Goal: Transaction & Acquisition: Purchase product/service

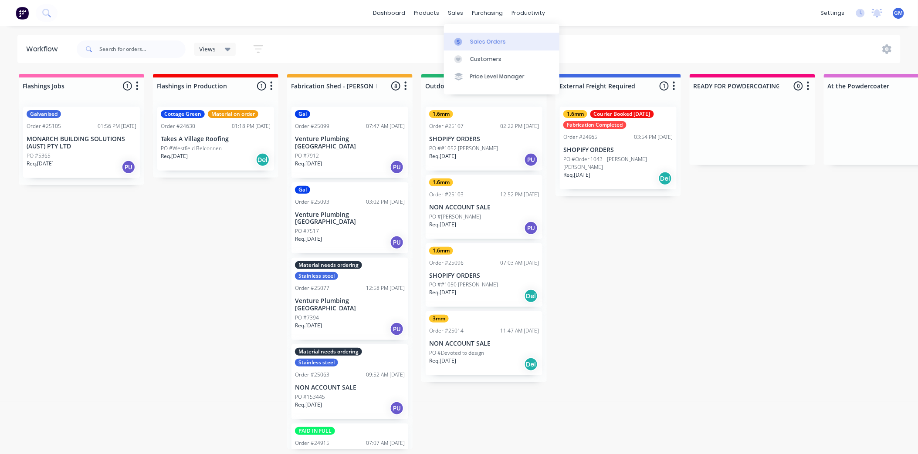
click at [474, 41] on div "Sales Orders" at bounding box center [488, 42] width 36 height 8
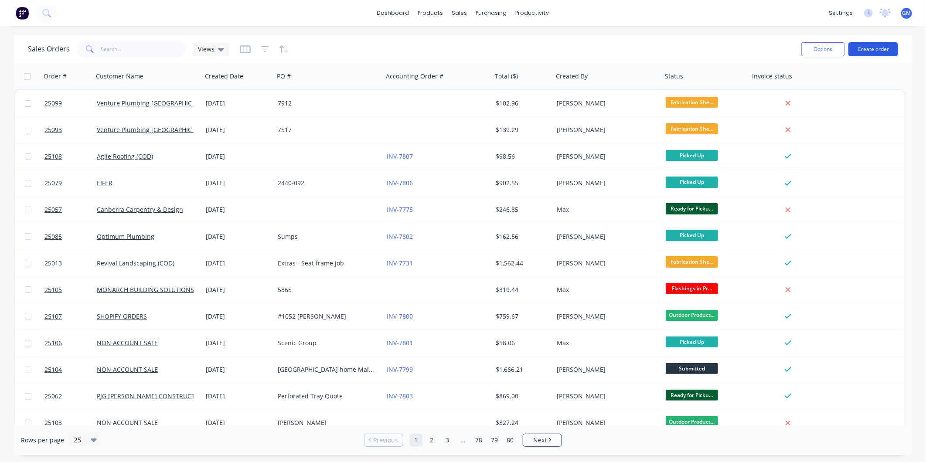
click at [861, 48] on button "Create order" at bounding box center [873, 49] width 50 height 14
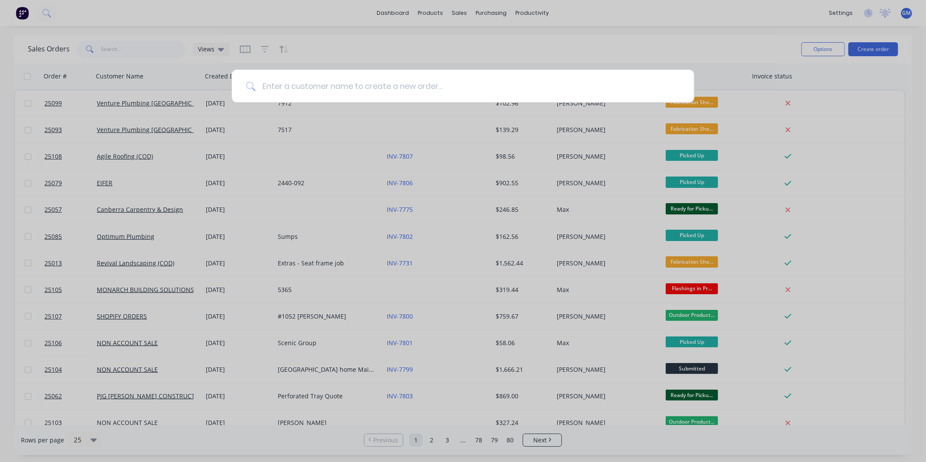
click at [421, 85] on input at bounding box center [467, 86] width 424 height 33
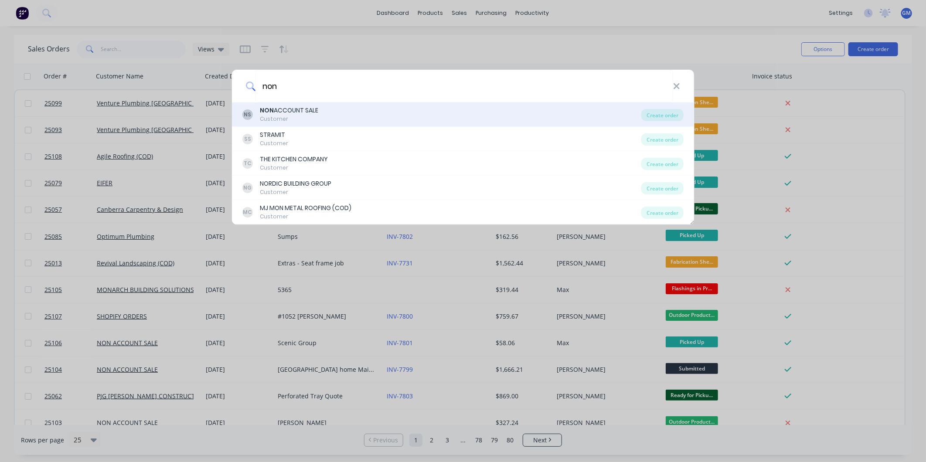
type input "non"
click at [340, 113] on div "NS NON ACCOUNT SALE Customer" at bounding box center [441, 114] width 399 height 17
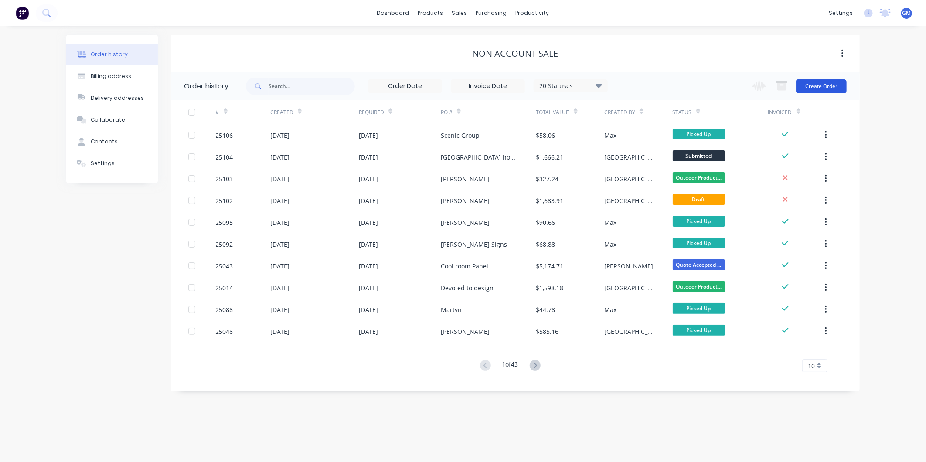
click at [821, 81] on button "Create Order" at bounding box center [821, 86] width 51 height 14
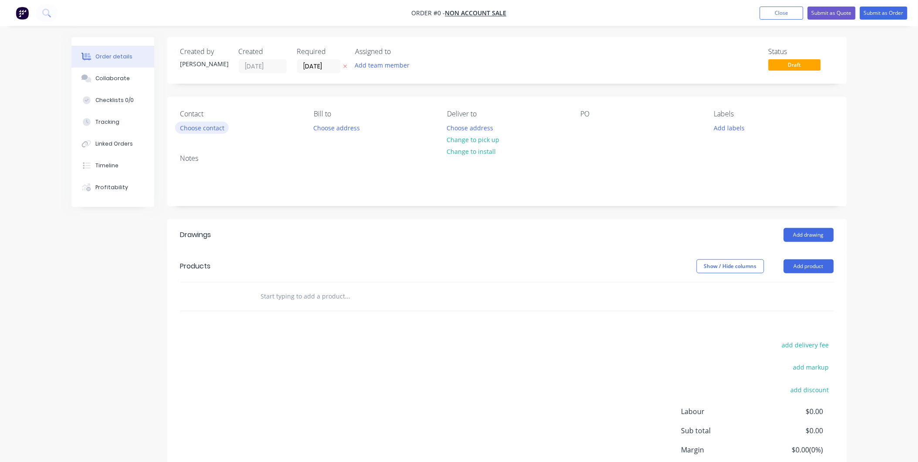
click at [223, 128] on button "Choose contact" at bounding box center [202, 128] width 54 height 12
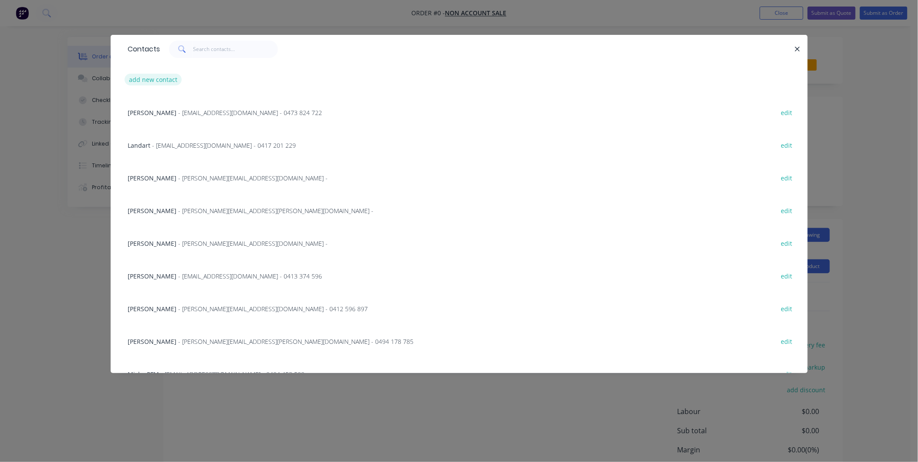
click at [160, 79] on button "add new contact" at bounding box center [154, 80] width 58 height 12
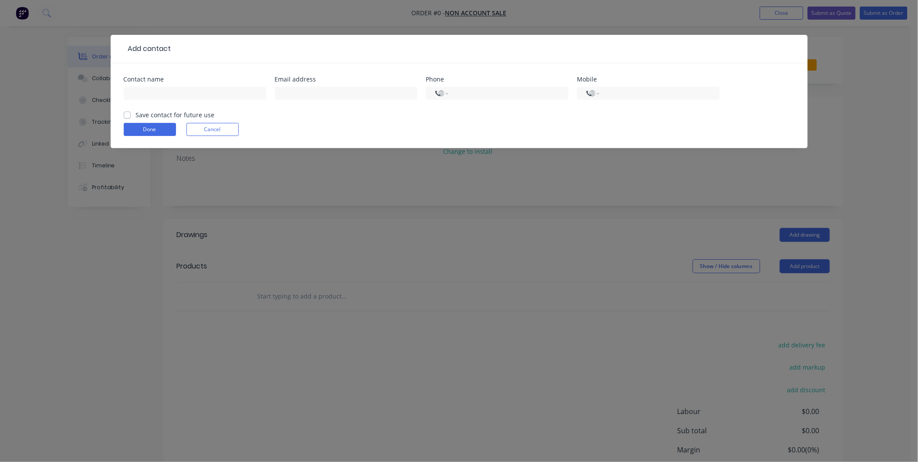
select select "AU"
click at [196, 90] on input "text" at bounding box center [195, 93] width 142 height 13
type input "j"
drag, startPoint x: 323, startPoint y: 92, endPoint x: 329, endPoint y: 96, distance: 7.9
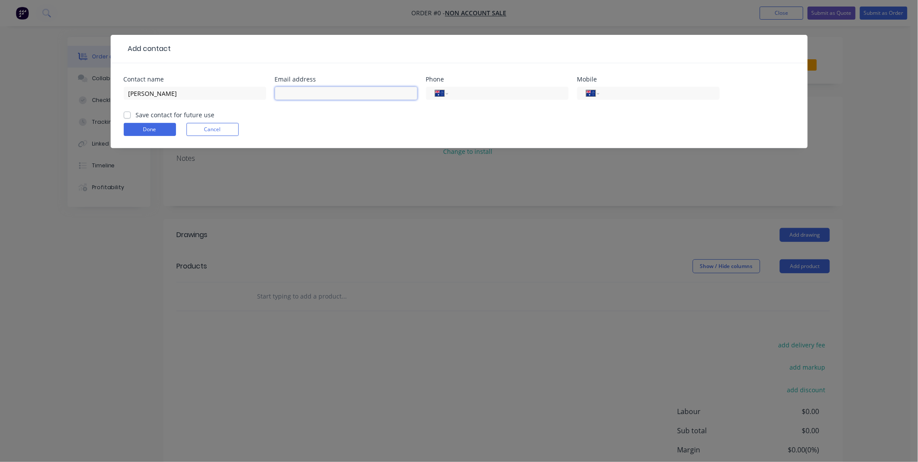
click at [323, 92] on input "text" at bounding box center [346, 93] width 142 height 13
click at [153, 93] on input "James O'hare" at bounding box center [195, 93] width 142 height 13
type input "[PERSON_NAME]"
click at [324, 92] on input "text" at bounding box center [346, 93] width 142 height 13
type input "[EMAIL_ADDRESS][PERSON_NAME][DOMAIN_NAME]"
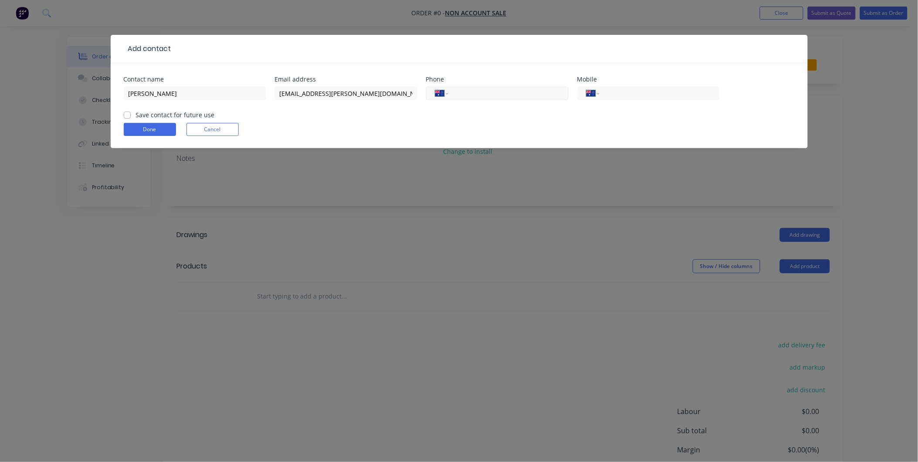
click at [485, 88] on div "International Afghanistan Åland Islands Albania Algeria American Samoa Andorra …" at bounding box center [497, 93] width 142 height 13
click at [609, 96] on input "tel" at bounding box center [658, 93] width 105 height 10
type input "0422 945 750"
click at [147, 129] on button "Done" at bounding box center [150, 129] width 52 height 13
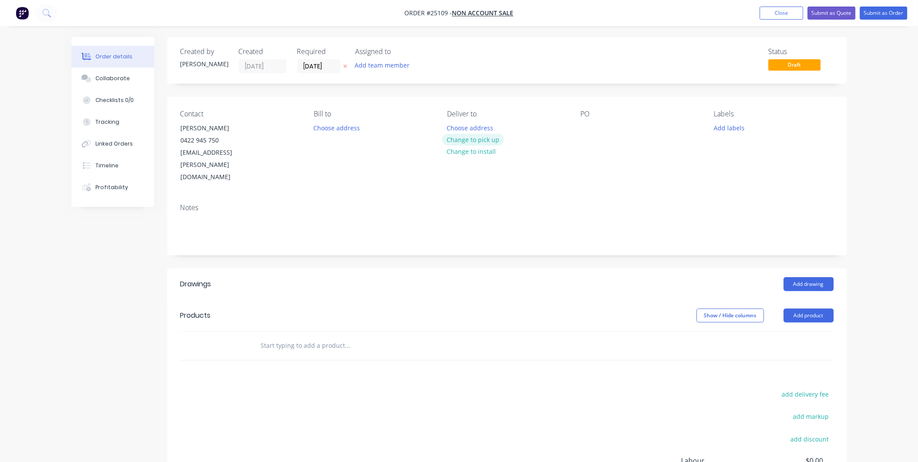
click at [484, 140] on button "Change to pick up" at bounding box center [473, 140] width 62 height 12
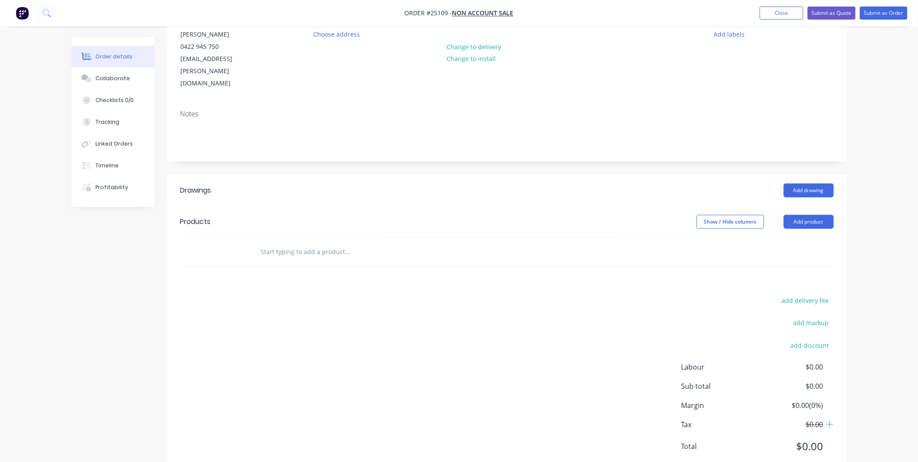
scroll to position [97, 0]
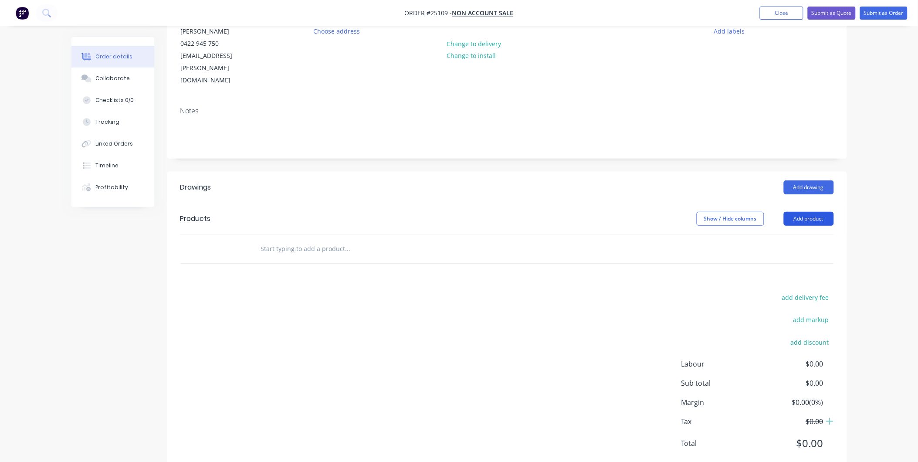
click at [810, 212] on button "Add product" at bounding box center [809, 219] width 50 height 14
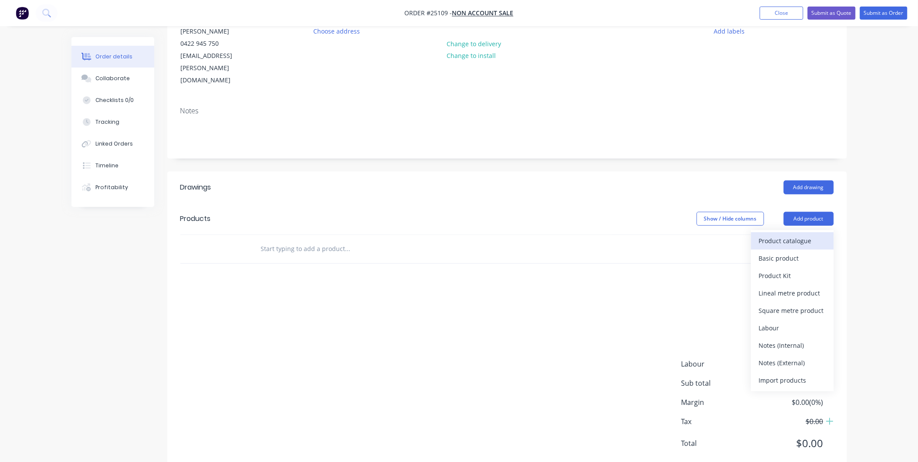
click at [774, 234] on div "Product catalogue" at bounding box center [792, 240] width 67 height 13
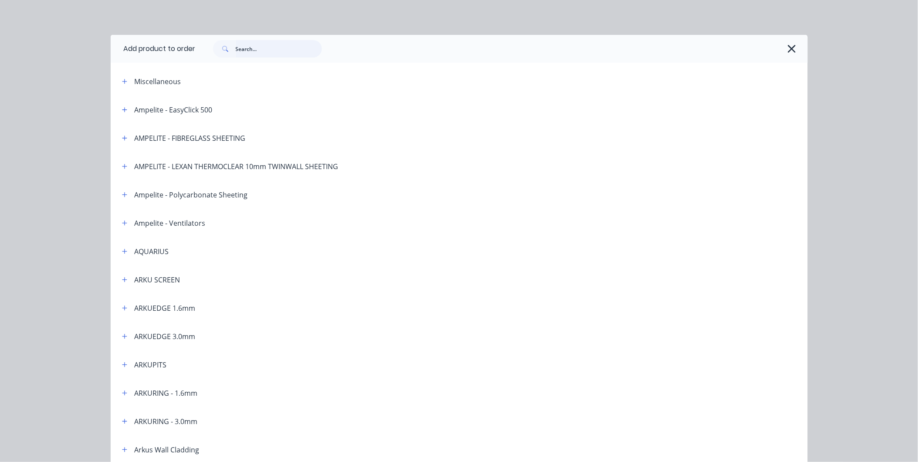
click at [246, 53] on input "text" at bounding box center [279, 48] width 86 height 17
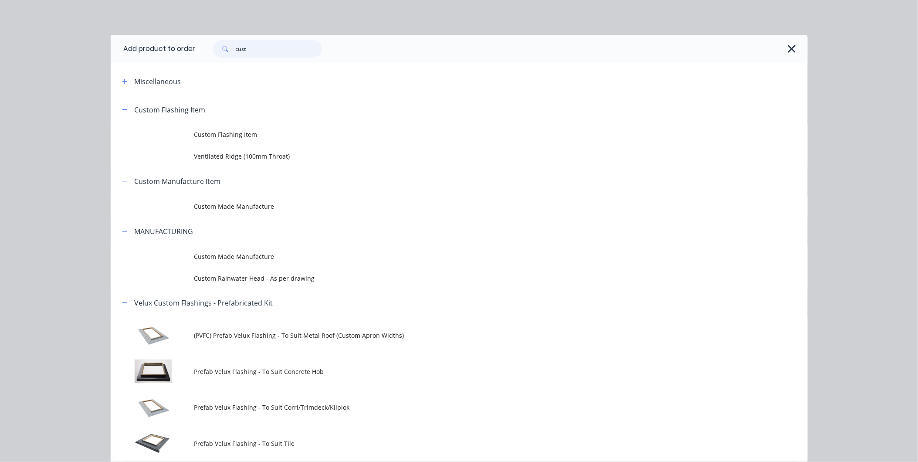
type input "cust"
click at [76, 138] on div "Add product to order cust Miscellaneous Custom Flashing Item Custom Flashing It…" at bounding box center [459, 231] width 918 height 462
click at [243, 203] on span "Custom Made Manufacture" at bounding box center [439, 206] width 491 height 9
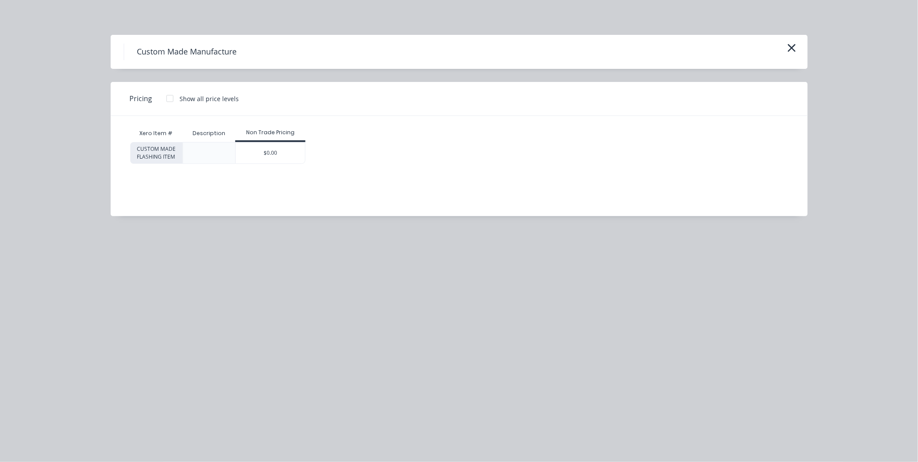
click at [269, 154] on div "$0.00" at bounding box center [270, 152] width 69 height 21
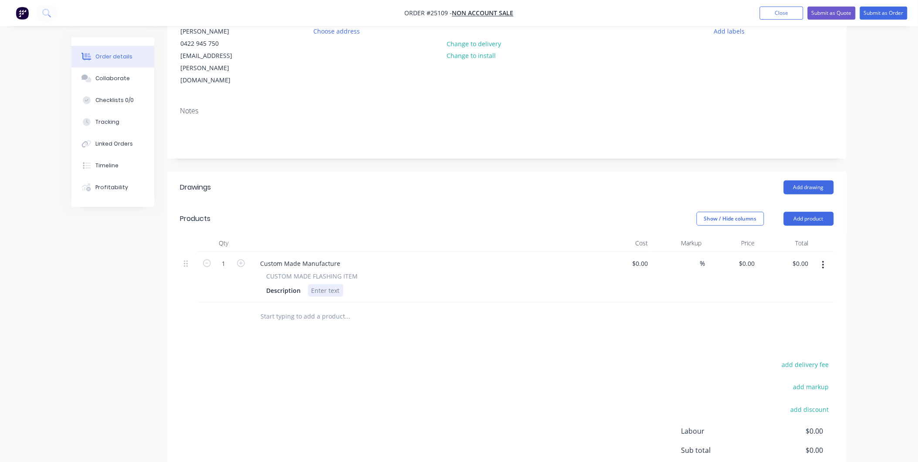
click at [323, 284] on div at bounding box center [325, 290] width 35 height 13
click at [244, 259] on icon "button" at bounding box center [241, 263] width 8 height 8
type input "4"
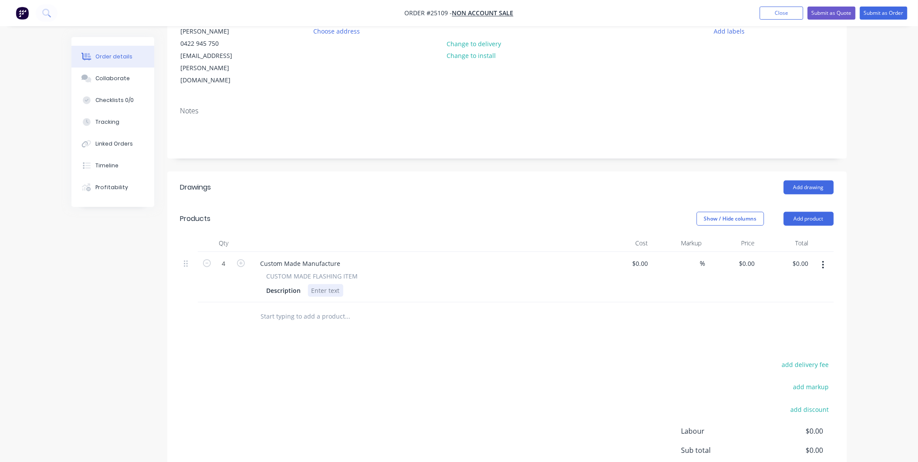
click at [319, 284] on div at bounding box center [325, 290] width 35 height 13
click at [336, 284] on div "Notched Stainless Steel Plates As template given" at bounding box center [382, 290] width 149 height 13
click at [459, 284] on div "Notched 1.6 Stainless Steel Plates As template given" at bounding box center [387, 290] width 159 height 13
click at [805, 257] on input "0.00" at bounding box center [804, 263] width 17 height 13
type input "130.00"
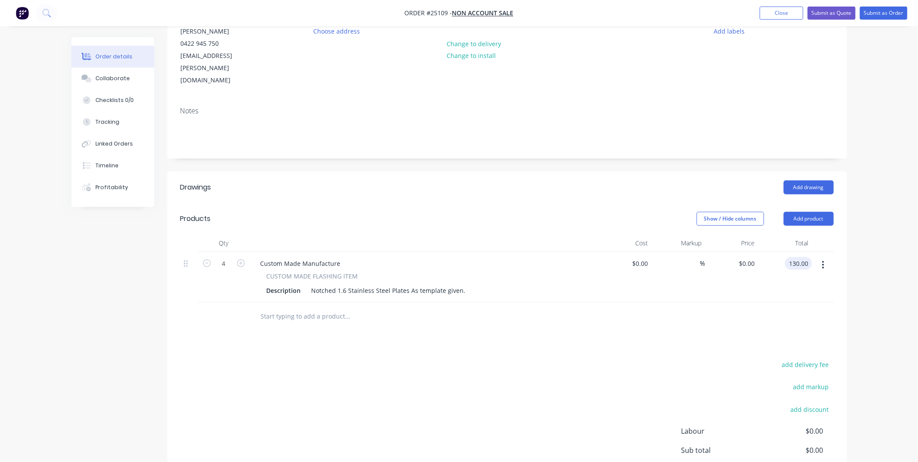
type input "$32.50"
type input "$130.00"
click at [739, 304] on div at bounding box center [507, 316] width 654 height 28
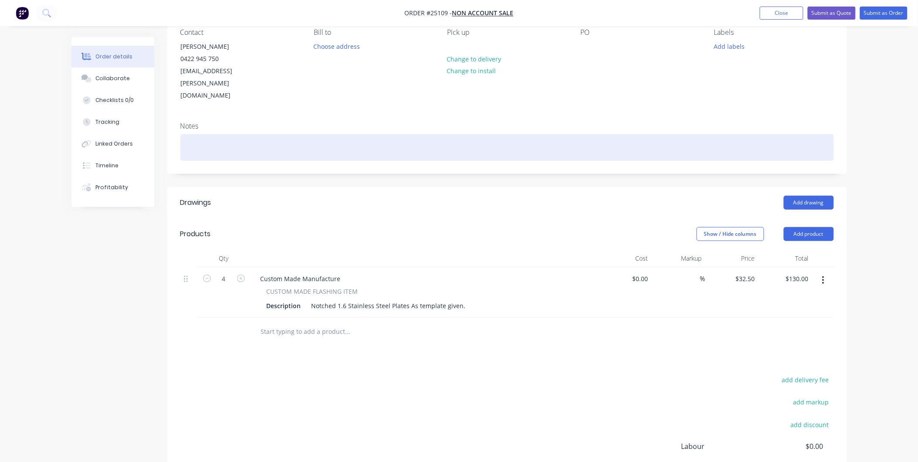
scroll to position [0, 0]
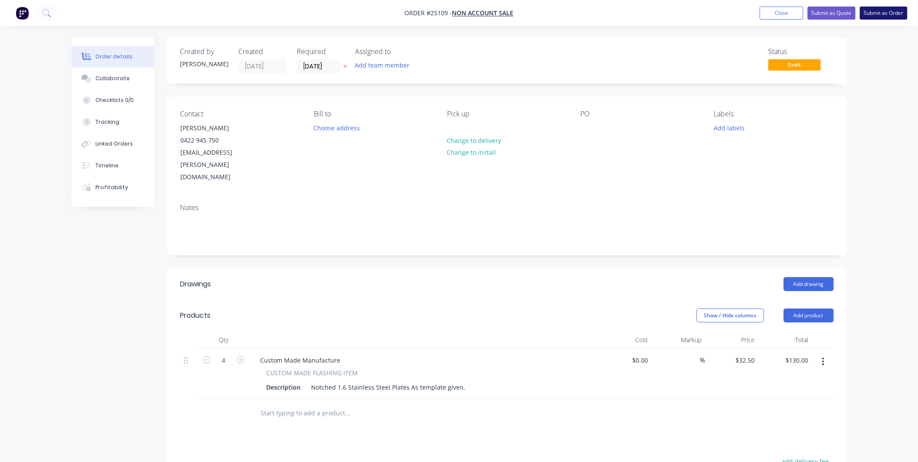
click at [891, 10] on button "Submit as Order" at bounding box center [883, 13] width 47 height 13
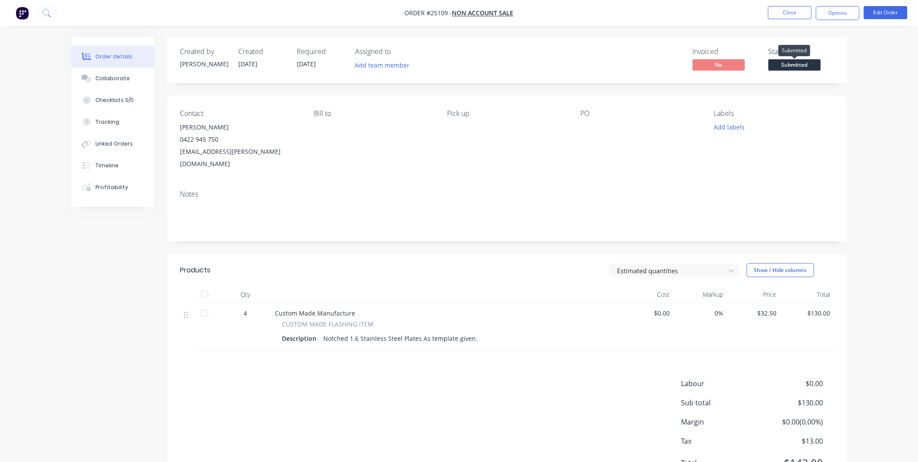
click at [804, 64] on span "Submitted" at bounding box center [795, 64] width 52 height 11
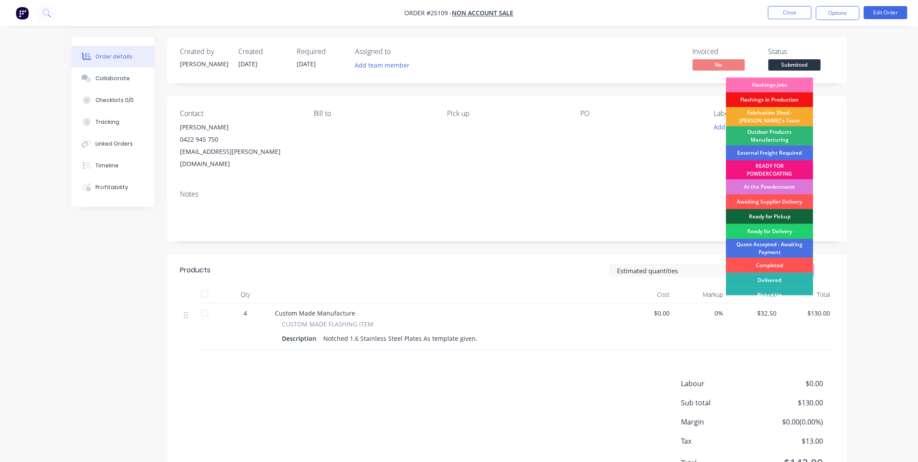
click at [781, 115] on div "Fabrication Shed - [PERSON_NAME]'s Team" at bounding box center [769, 116] width 87 height 19
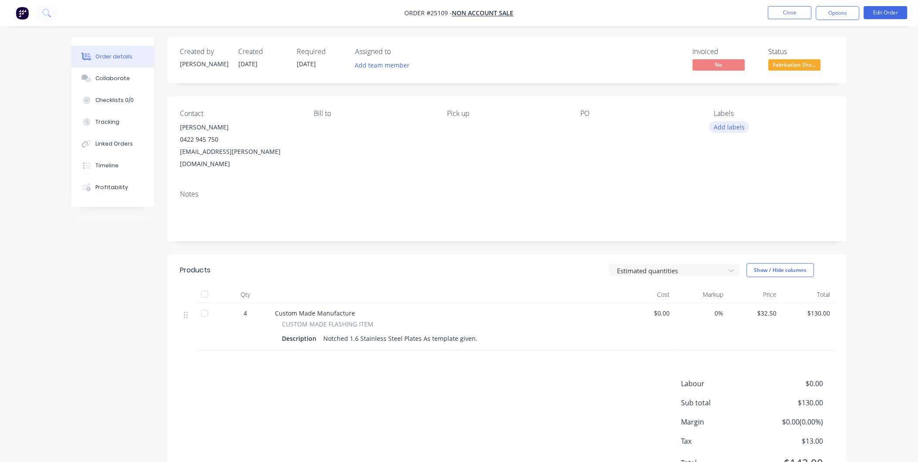
click at [734, 129] on button "Add labels" at bounding box center [729, 127] width 40 height 12
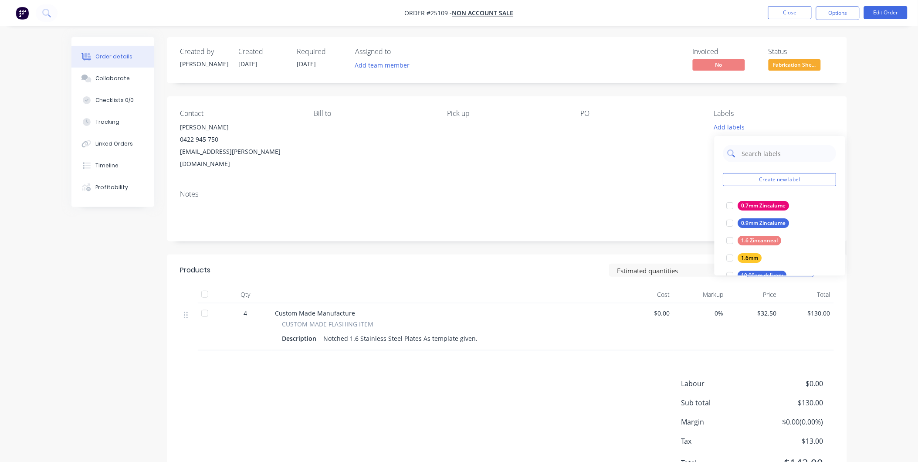
drag, startPoint x: 783, startPoint y: 155, endPoint x: 788, endPoint y: 158, distance: 5.6
click at [783, 155] on input "text" at bounding box center [786, 153] width 91 height 17
type input "urg"
click at [735, 225] on div at bounding box center [730, 222] width 17 height 17
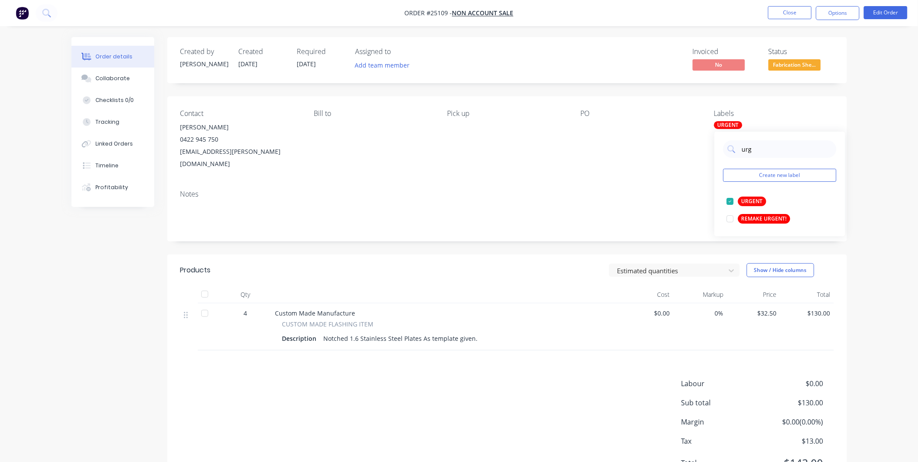
click at [598, 133] on div at bounding box center [635, 127] width 109 height 12
click at [729, 127] on div "URGENT" at bounding box center [728, 125] width 28 height 8
drag, startPoint x: 773, startPoint y: 150, endPoint x: 666, endPoint y: 157, distance: 107.4
click at [666, 157] on body "Order #25109 - NON ACCOUNT SALE Close Options Edit Order Order details Collabor…" at bounding box center [459, 252] width 918 height 505
type input "u"
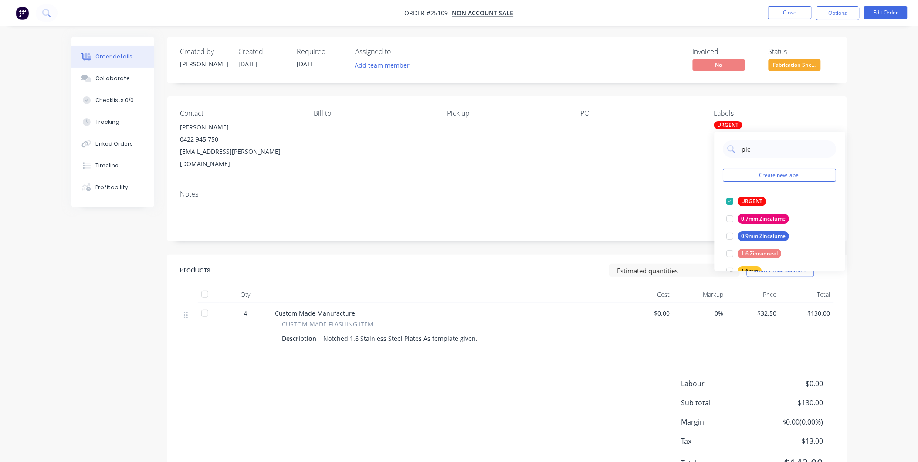
type input "pick"
click at [729, 253] on div at bounding box center [730, 253] width 17 height 17
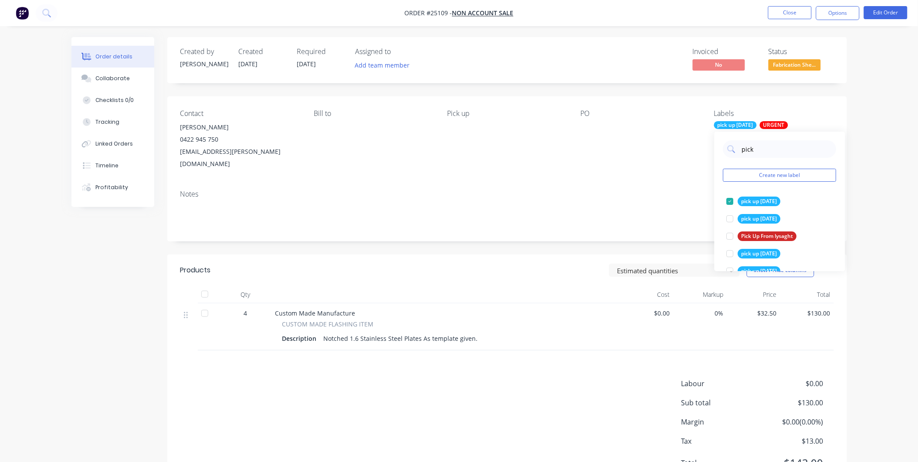
drag, startPoint x: 544, startPoint y: 186, endPoint x: 621, endPoint y: 186, distance: 77.1
click at [545, 187] on div "Notes" at bounding box center [507, 212] width 680 height 58
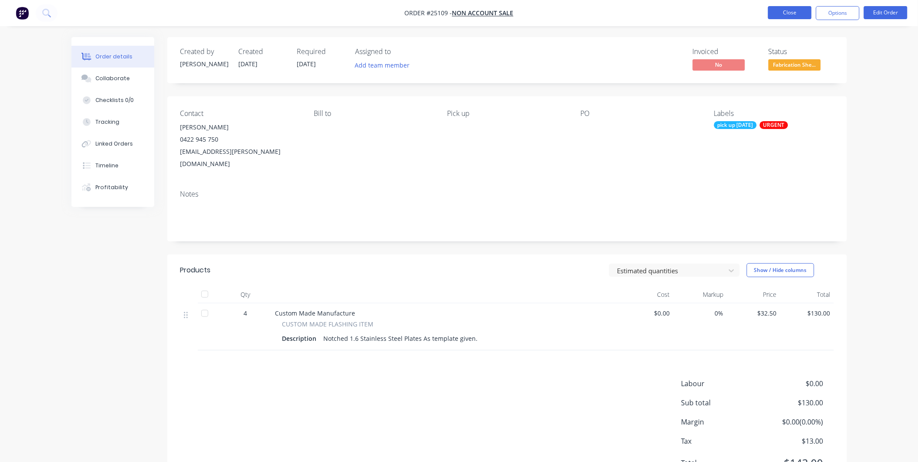
click at [793, 10] on button "Close" at bounding box center [790, 12] width 44 height 13
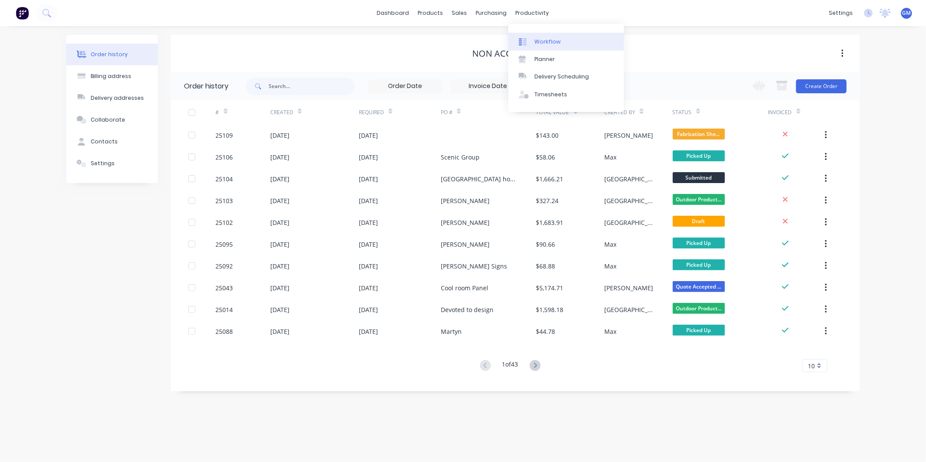
click at [548, 41] on div "Workflow" at bounding box center [547, 42] width 26 height 8
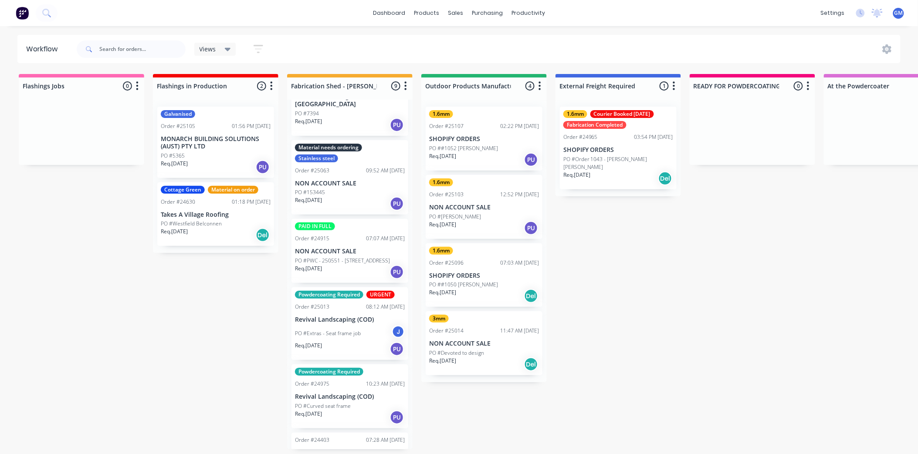
scroll to position [285, 0]
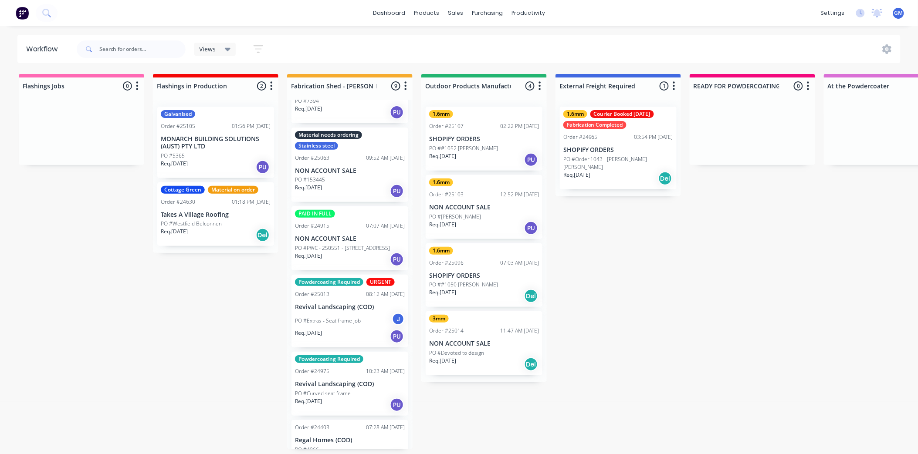
click at [349, 313] on div "PO #Extras - Seat frame job J" at bounding box center [350, 321] width 110 height 17
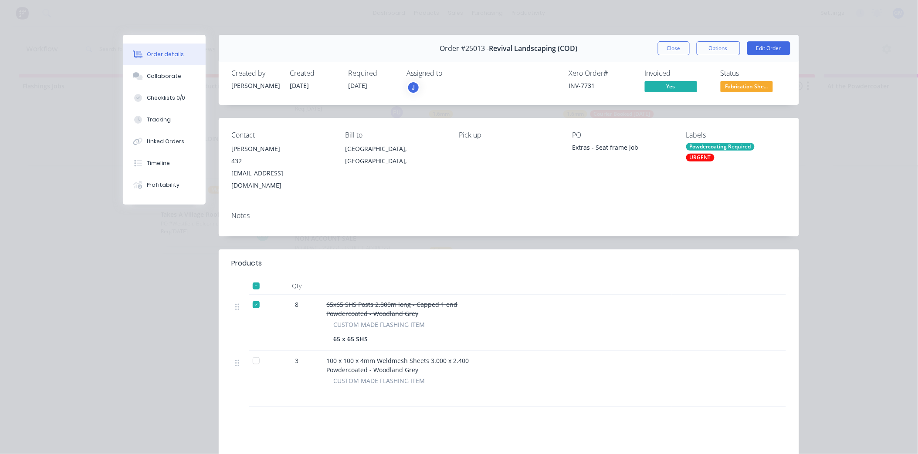
click at [715, 154] on div "URGENT" at bounding box center [700, 158] width 28 height 8
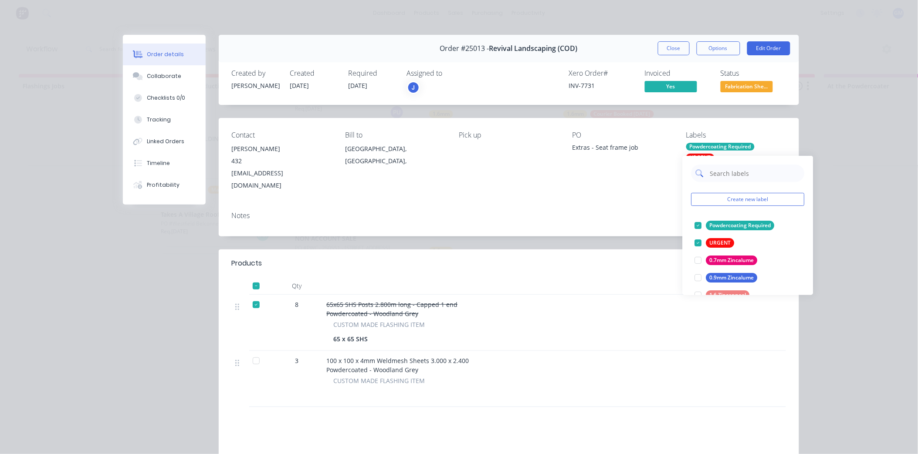
click at [756, 179] on input "text" at bounding box center [754, 173] width 91 height 17
type input "fab"
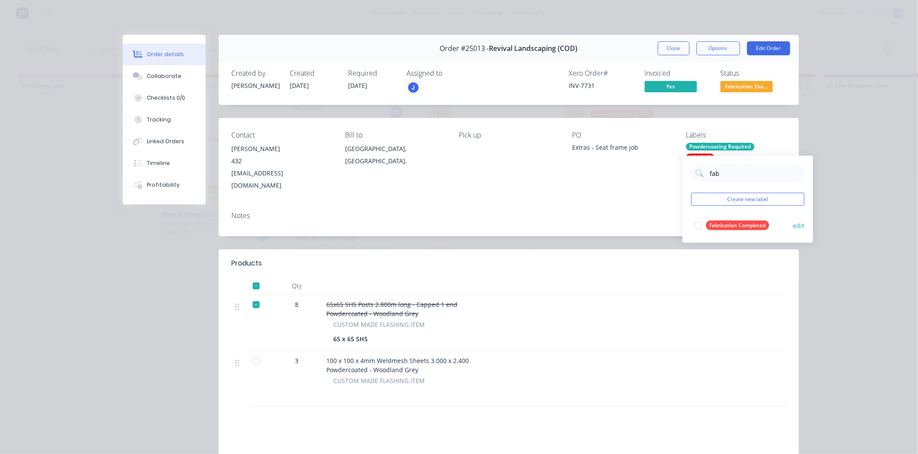
click at [699, 223] on div at bounding box center [698, 225] width 17 height 17
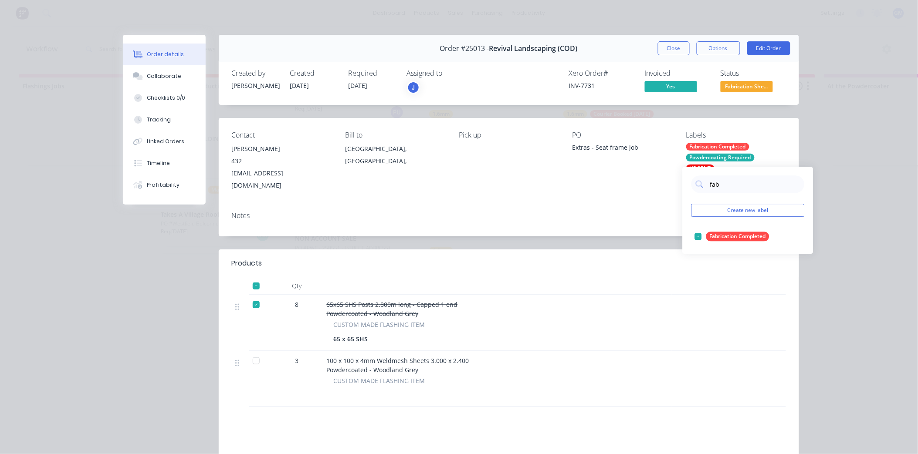
click at [634, 186] on div "Contact Will Connors 432 revivallandscaping@gmail.com Bill to Australian Capita…" at bounding box center [509, 161] width 580 height 87
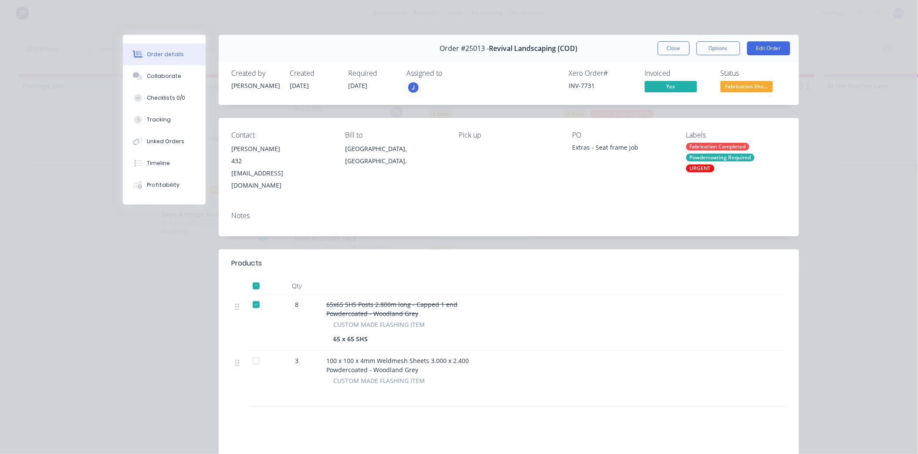
click at [745, 83] on span "Fabrication She..." at bounding box center [747, 86] width 52 height 11
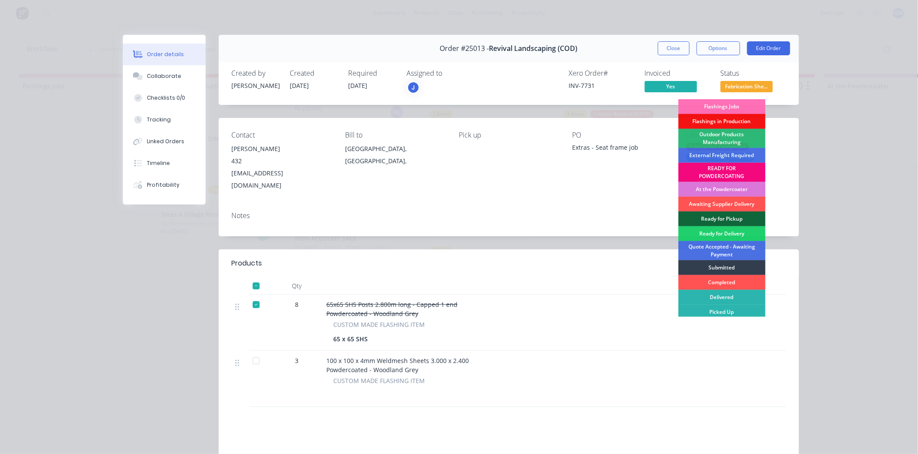
click at [721, 172] on div "READY FOR POWDERCOATING" at bounding box center [721, 172] width 87 height 19
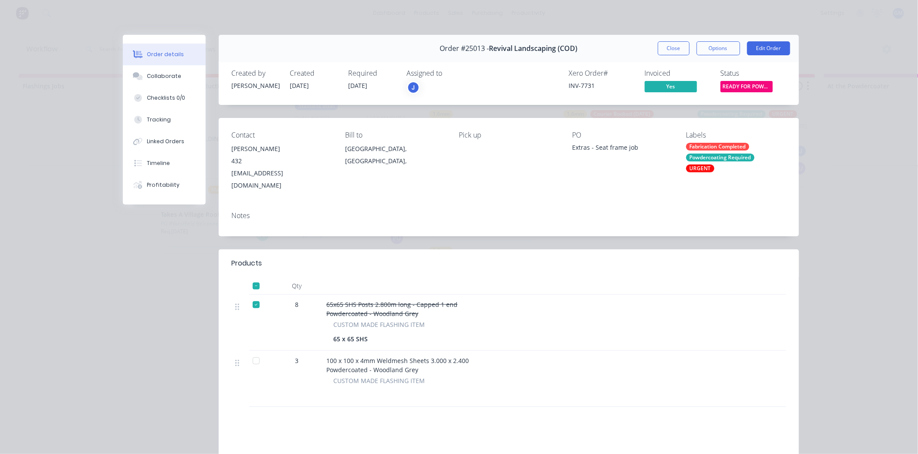
scroll to position [208, 0]
click at [671, 48] on button "Close" at bounding box center [674, 48] width 32 height 14
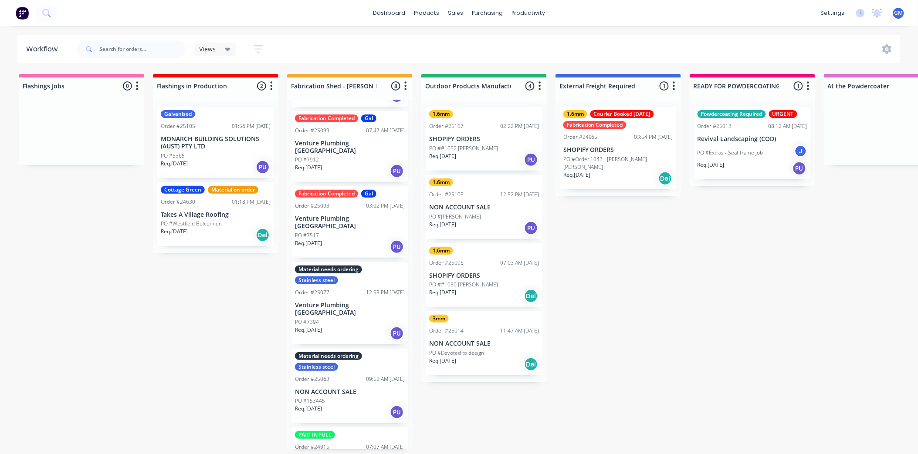
scroll to position [15, 0]
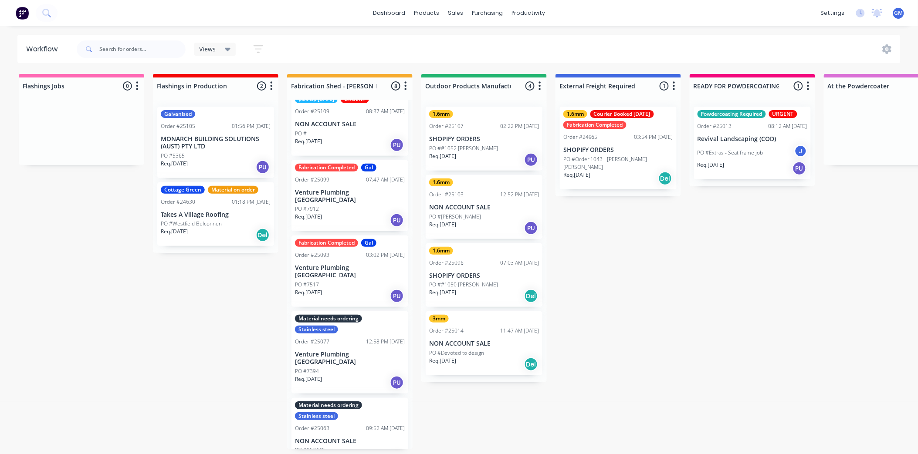
click at [358, 281] on div "PO #7517" at bounding box center [350, 285] width 110 height 8
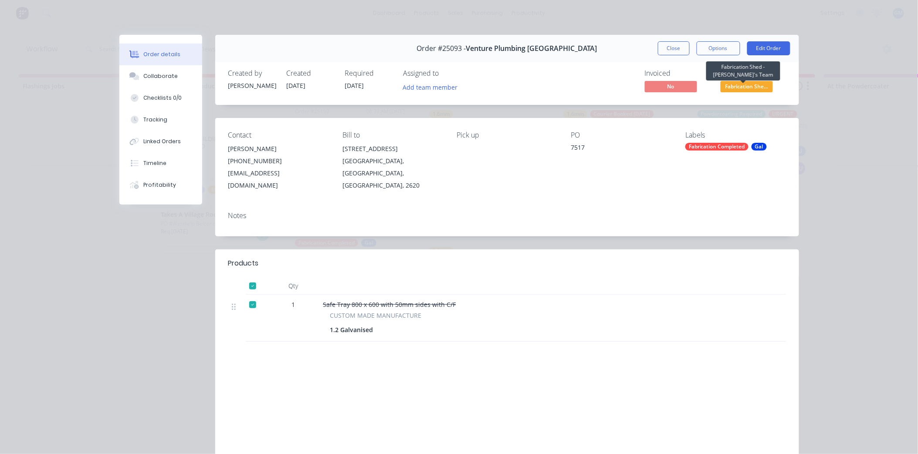
click at [754, 86] on span "Fabrication She..." at bounding box center [747, 86] width 52 height 11
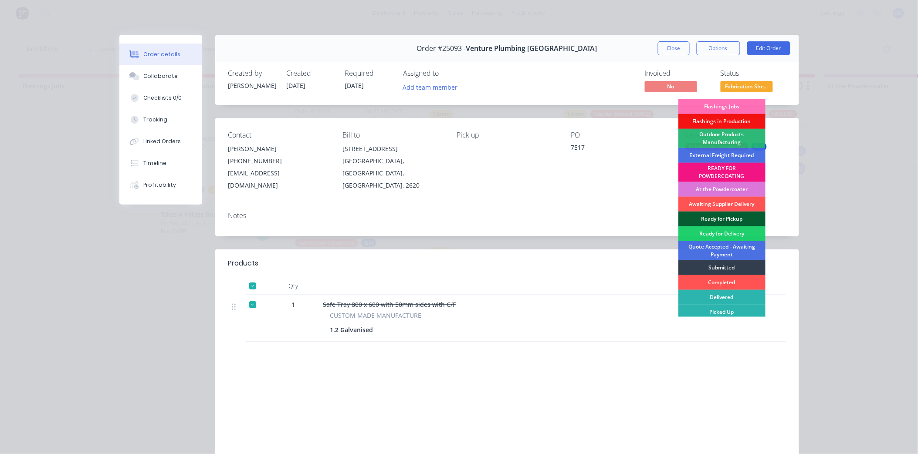
click at [726, 216] on div "Ready for Pickup" at bounding box center [721, 219] width 87 height 15
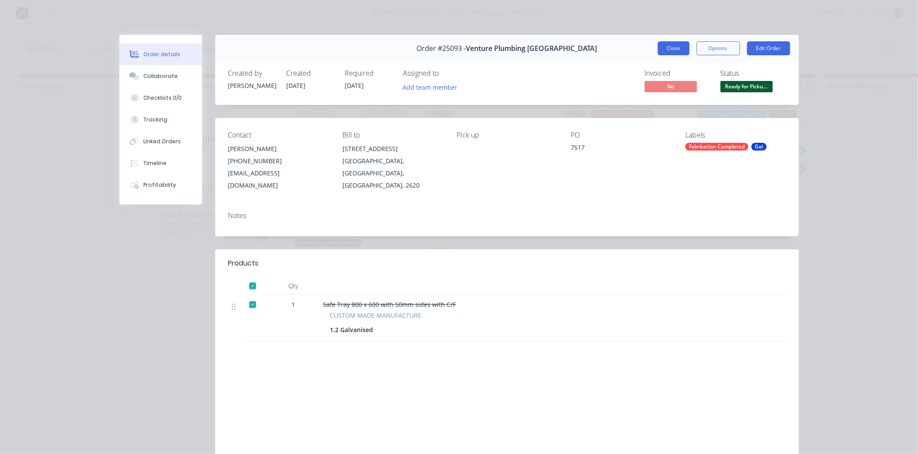
click at [675, 47] on button "Close" at bounding box center [674, 48] width 32 height 14
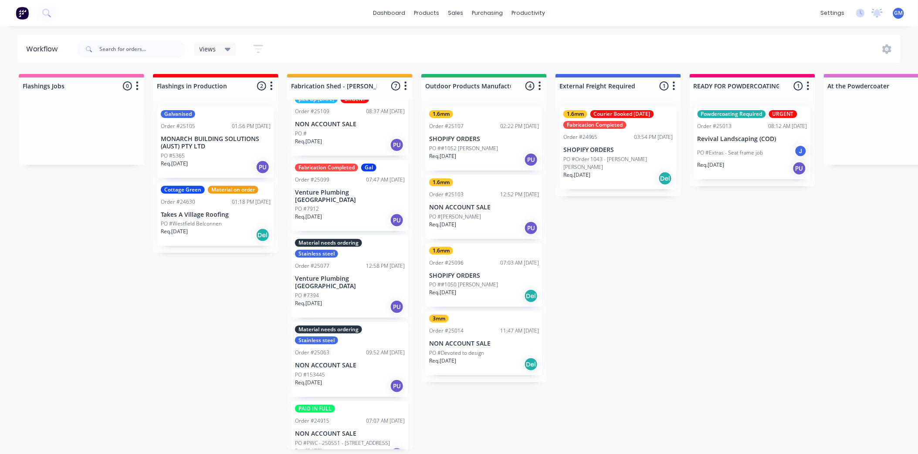
click at [349, 194] on div "Fabrication Completed Gal Order #25099 07:47 AM 01/10/25 Venture Plumbing Canbe…" at bounding box center [350, 195] width 117 height 71
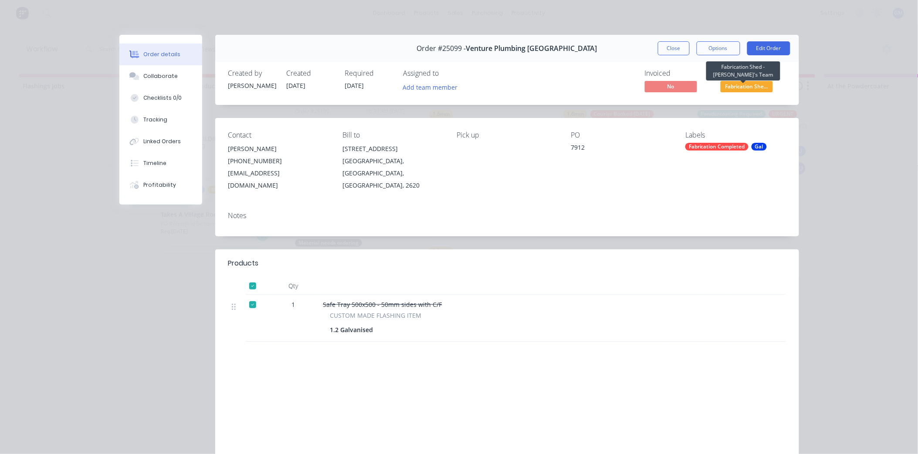
click at [754, 85] on span "Fabrication She..." at bounding box center [747, 86] width 52 height 11
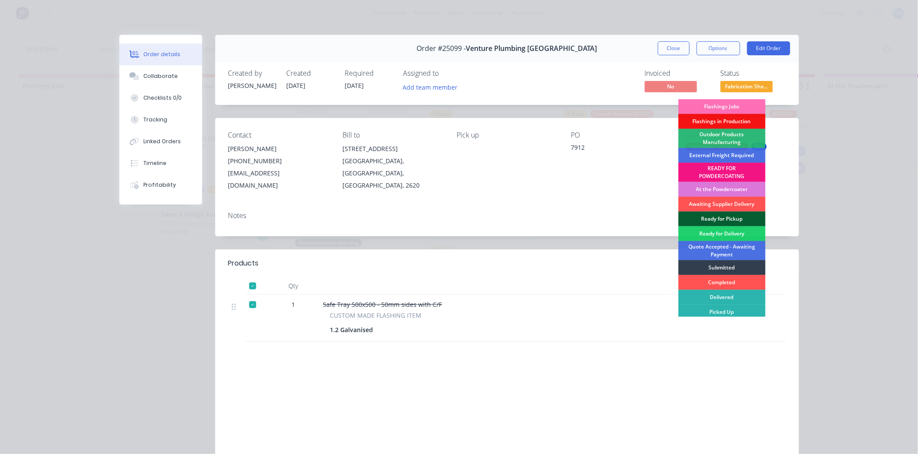
click at [724, 217] on div "Ready for Pickup" at bounding box center [721, 219] width 87 height 15
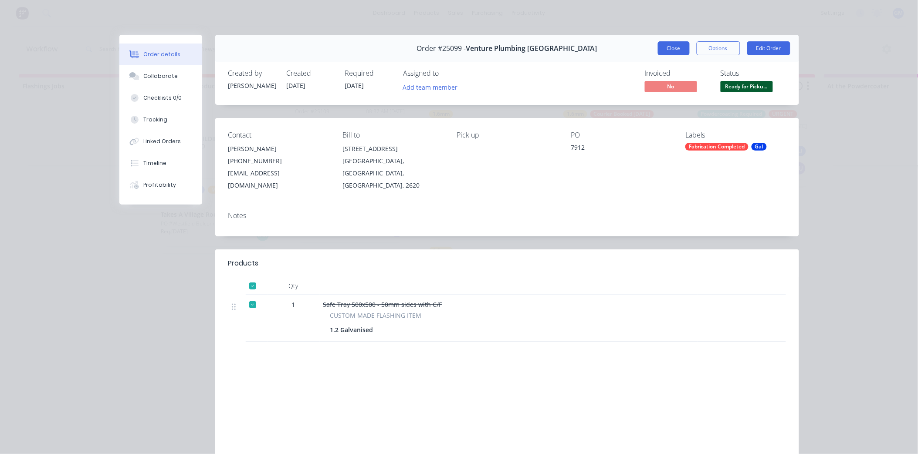
click at [669, 49] on button "Close" at bounding box center [674, 48] width 32 height 14
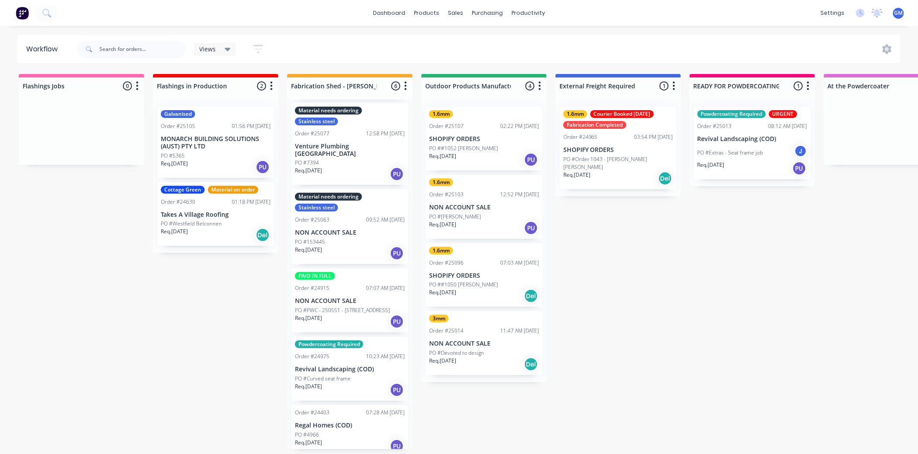
scroll to position [0, 0]
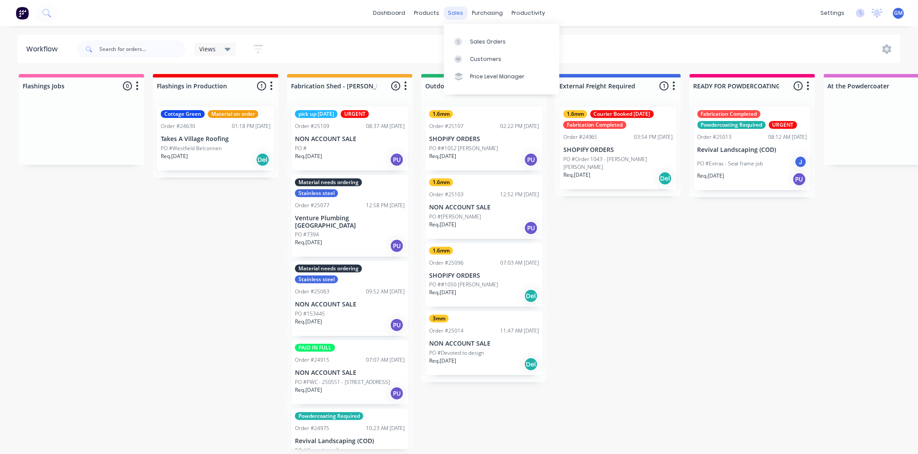
click at [458, 12] on div "sales" at bounding box center [456, 13] width 24 height 13
drag, startPoint x: 494, startPoint y: 43, endPoint x: 509, endPoint y: 64, distance: 26.0
click at [494, 43] on div "Sales Orders" at bounding box center [488, 42] width 36 height 8
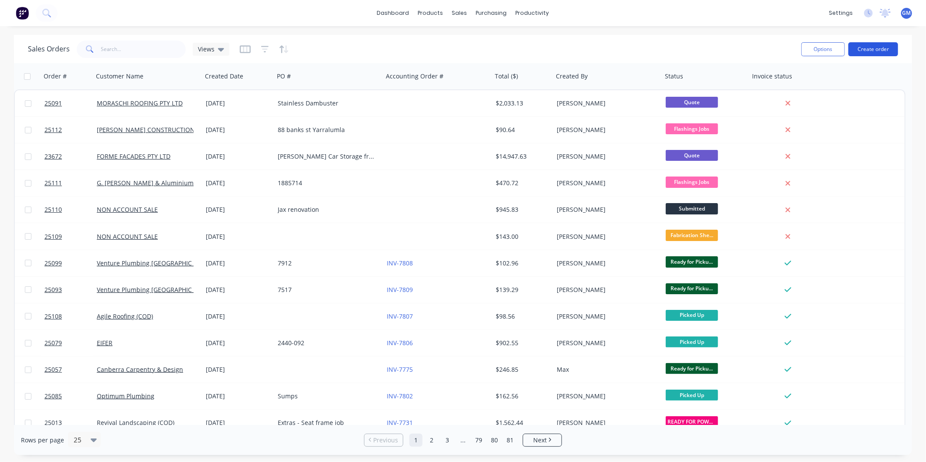
click at [874, 48] on button "Create order" at bounding box center [873, 49] width 50 height 14
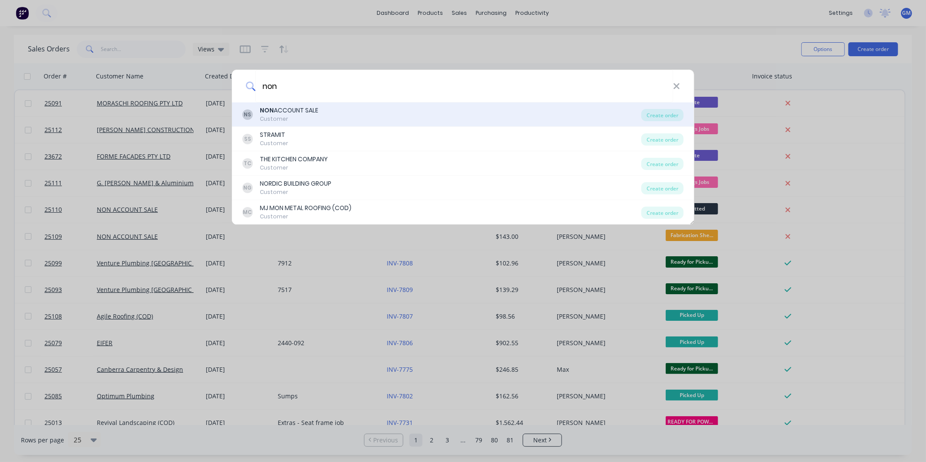
type input "non"
click at [307, 112] on div "NON ACCOUNT SALE" at bounding box center [289, 110] width 58 height 9
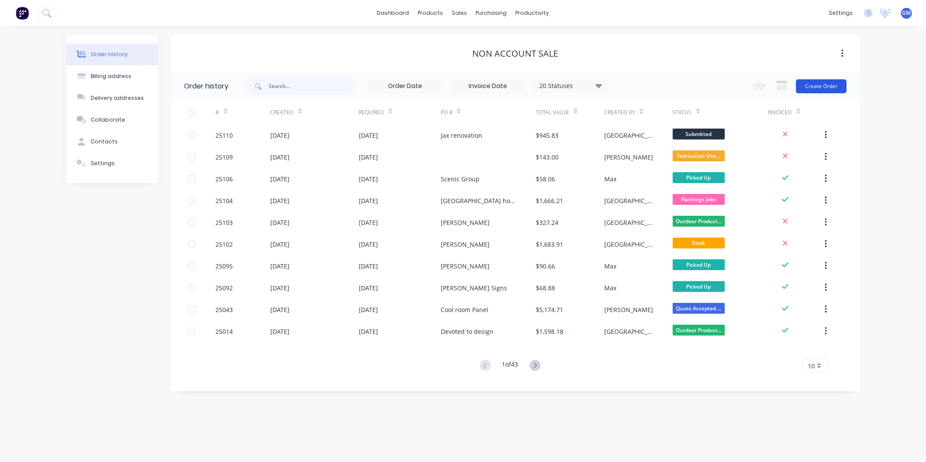
click at [829, 81] on button "Create Order" at bounding box center [821, 86] width 51 height 14
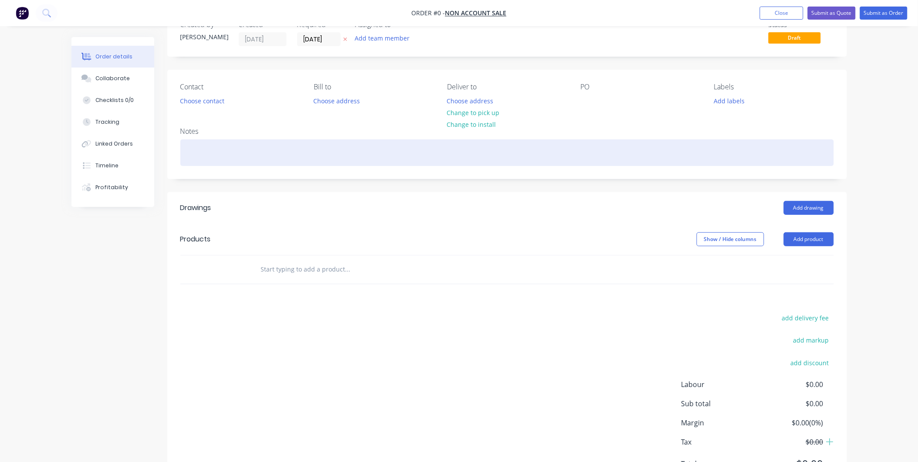
scroll to position [48, 0]
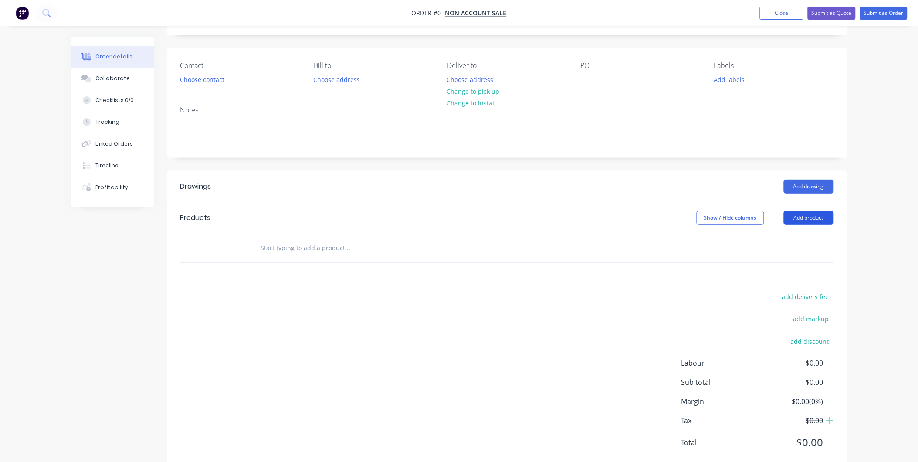
click at [813, 217] on button "Add product" at bounding box center [809, 218] width 50 height 14
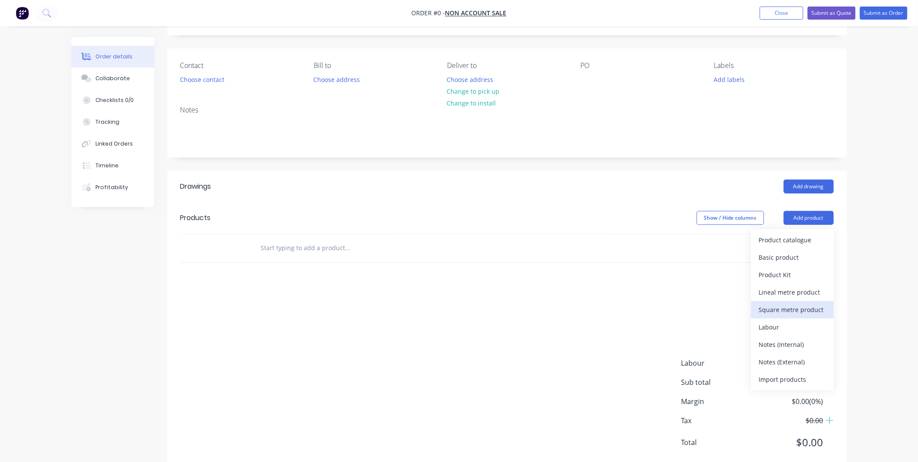
click at [800, 306] on div "Square metre product" at bounding box center [792, 309] width 67 height 13
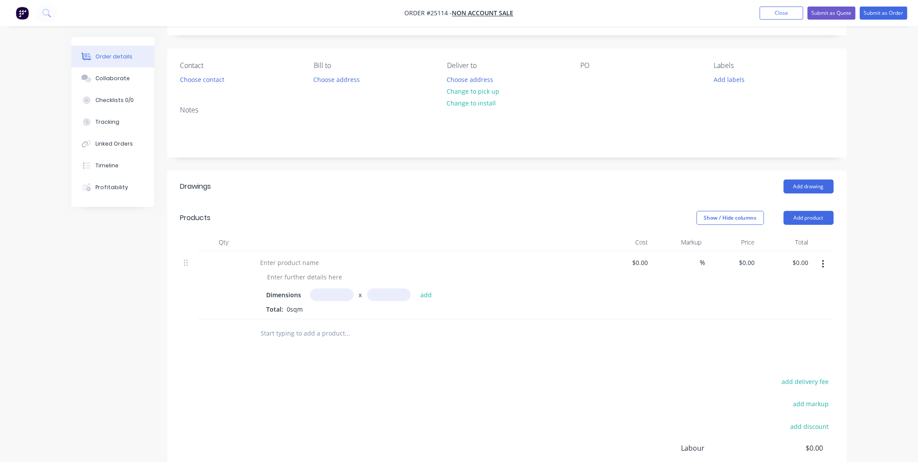
click at [824, 263] on icon "button" at bounding box center [824, 264] width 2 height 8
click at [767, 334] on div "Delete" at bounding box center [792, 339] width 67 height 13
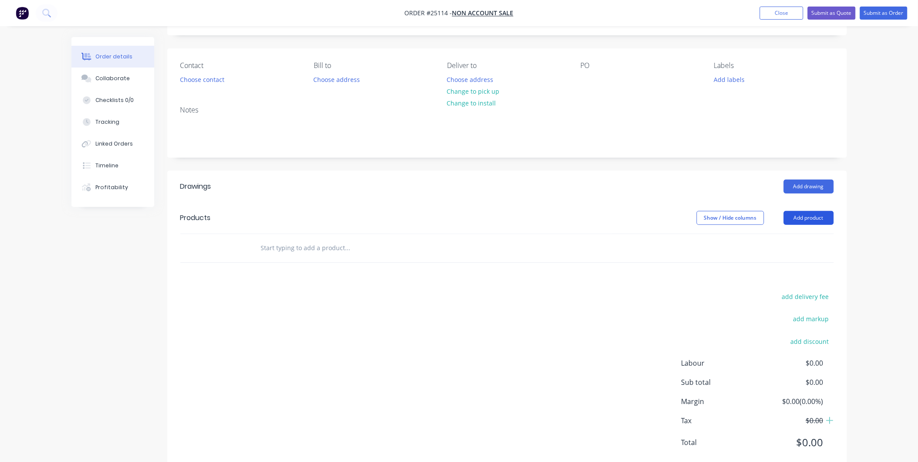
click at [812, 219] on button "Add product" at bounding box center [809, 218] width 50 height 14
click at [416, 315] on div "add delivery fee add markup add discount Labour $0.00 Sub total $0.00 Margin $0…" at bounding box center [507, 375] width 654 height 168
click at [814, 179] on header "Drawings Add drawing" at bounding box center [507, 186] width 680 height 31
click at [812, 184] on button "Add drawing" at bounding box center [809, 187] width 50 height 14
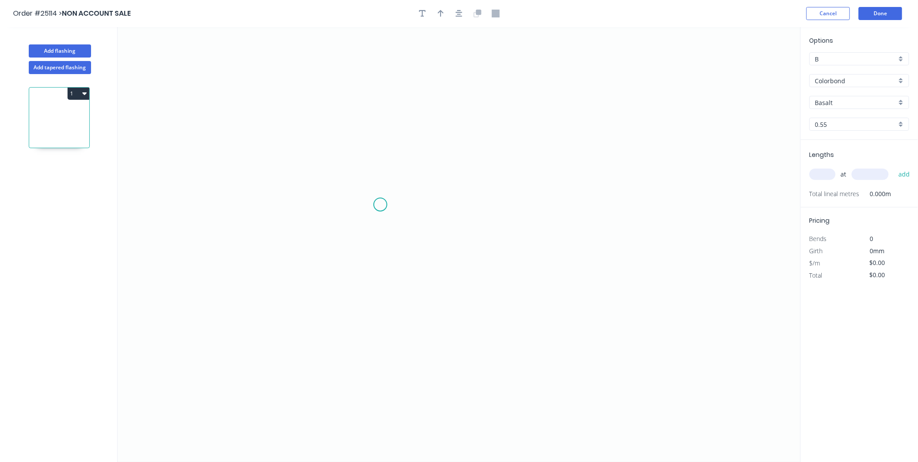
click at [237, 183] on icon "0" at bounding box center [459, 244] width 683 height 435
click at [593, 187] on icon "0" at bounding box center [459, 244] width 683 height 435
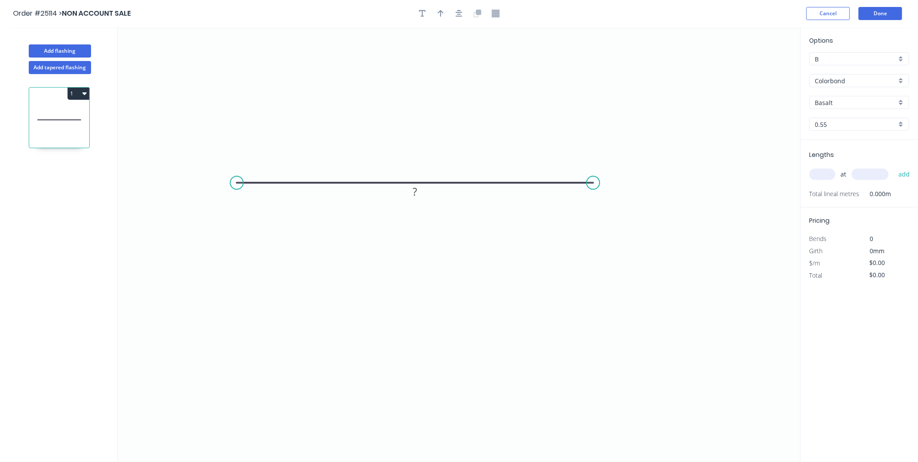
click at [881, 59] on input "B" at bounding box center [855, 58] width 81 height 9
click at [881, 60] on input "text" at bounding box center [855, 58] width 81 height 9
type input "B"
click at [694, 101] on icon "0 ?" at bounding box center [459, 244] width 683 height 435
click at [903, 79] on div "Colorbond" at bounding box center [860, 80] width 100 height 13
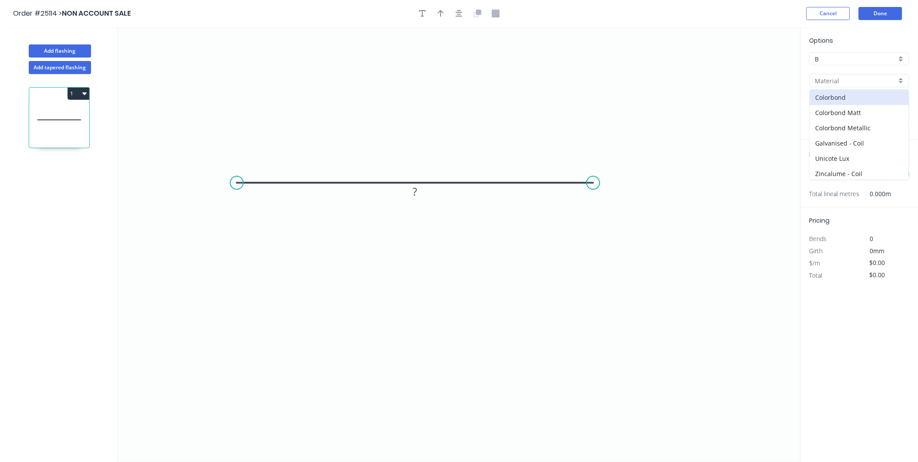
click at [725, 87] on icon "0 ?" at bounding box center [459, 244] width 683 height 435
click at [852, 104] on input "Basalt" at bounding box center [855, 102] width 81 height 9
click at [847, 146] on div "Dover White" at bounding box center [859, 146] width 99 height 15
type input "Dover White"
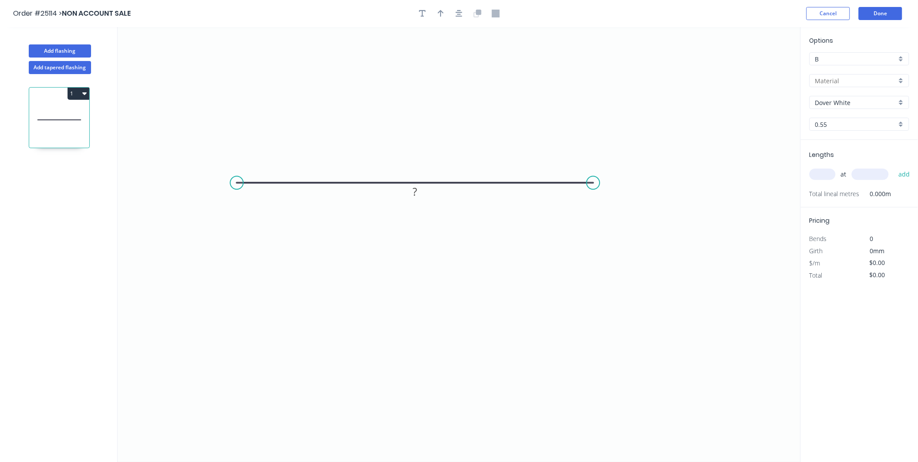
click at [822, 173] on input "text" at bounding box center [823, 174] width 26 height 11
type input "1"
click at [869, 174] on input "text" at bounding box center [870, 174] width 37 height 11
type input "2400"
click at [415, 192] on tspan "?" at bounding box center [415, 191] width 4 height 14
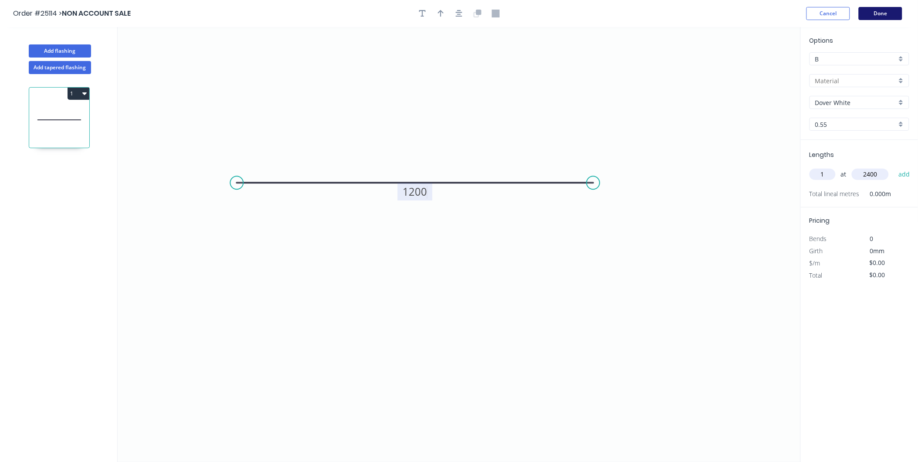
click at [884, 14] on button "Done" at bounding box center [881, 13] width 44 height 13
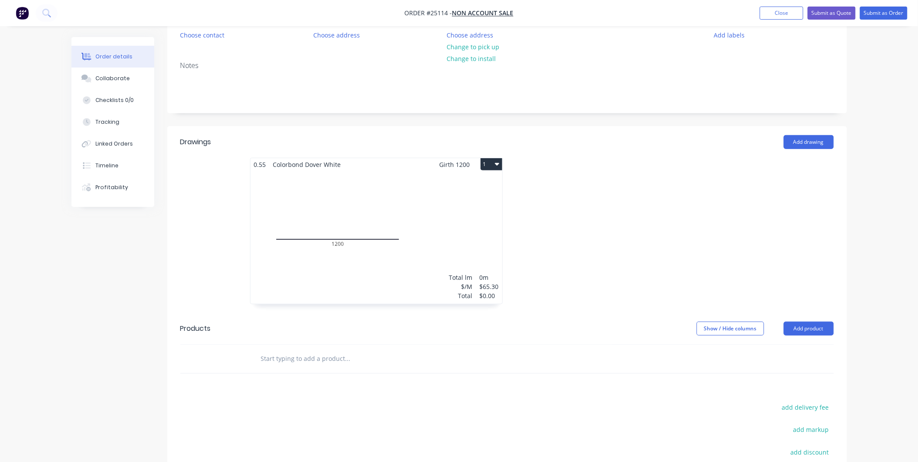
scroll to position [97, 0]
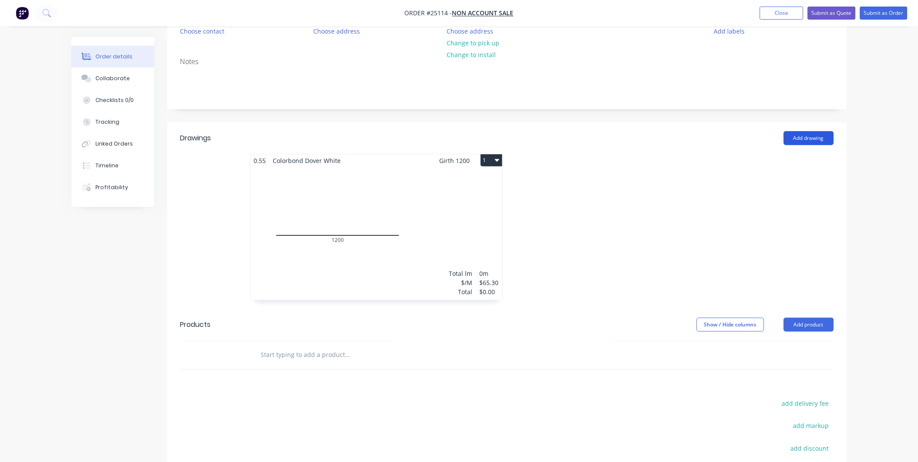
click at [810, 139] on button "Add drawing" at bounding box center [809, 138] width 50 height 14
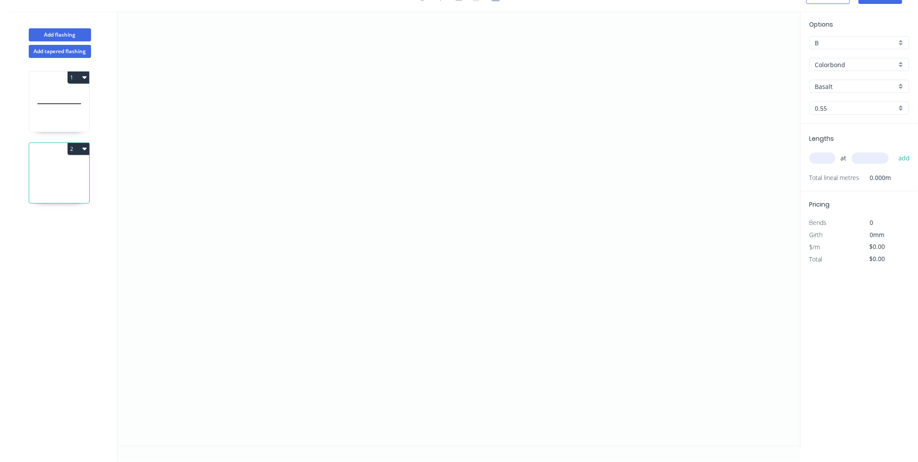
scroll to position [16, 0]
click at [816, 154] on input "text" at bounding box center [823, 158] width 26 height 11
type input "4"
click at [869, 155] on input "text" at bounding box center [870, 158] width 37 height 11
click at [346, 176] on icon "0" at bounding box center [459, 228] width 683 height 435
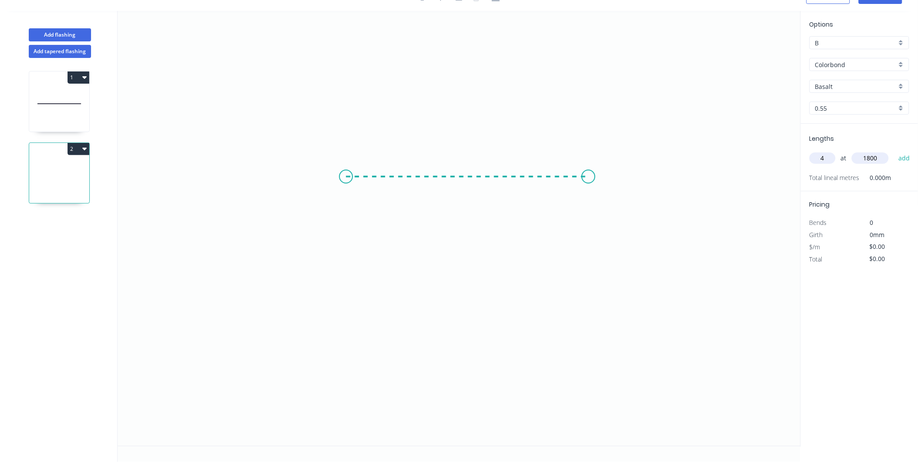
click at [586, 181] on icon "0" at bounding box center [459, 228] width 683 height 435
type input "1800"
click at [471, 185] on rect at bounding box center [466, 186] width 17 height 12
click at [640, 250] on icon "0 81" at bounding box center [459, 228] width 683 height 435
type input "$11.09"
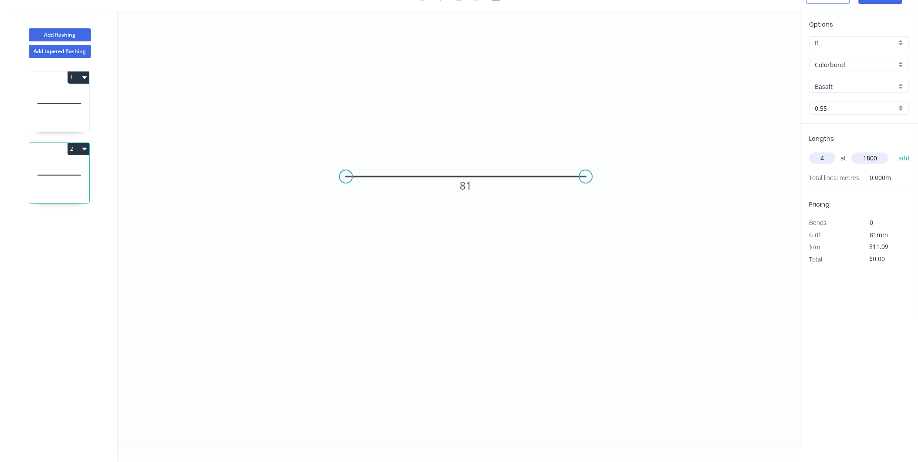
scroll to position [0, 0]
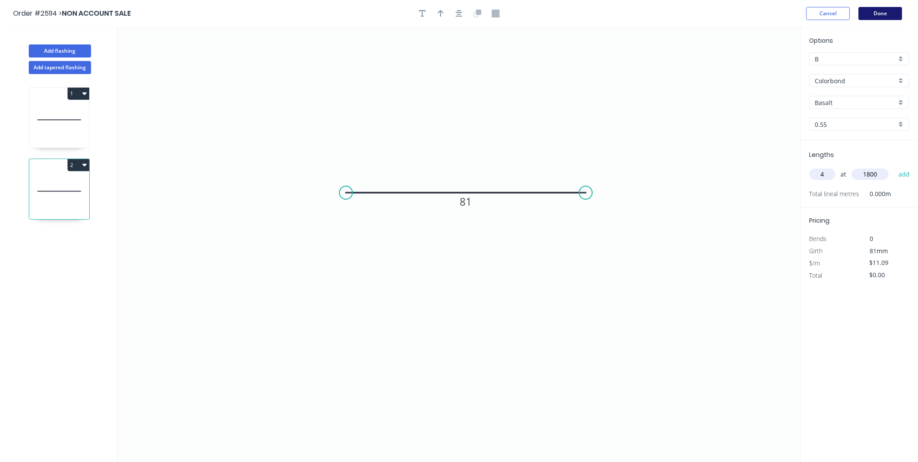
click at [887, 10] on button "Done" at bounding box center [881, 13] width 44 height 13
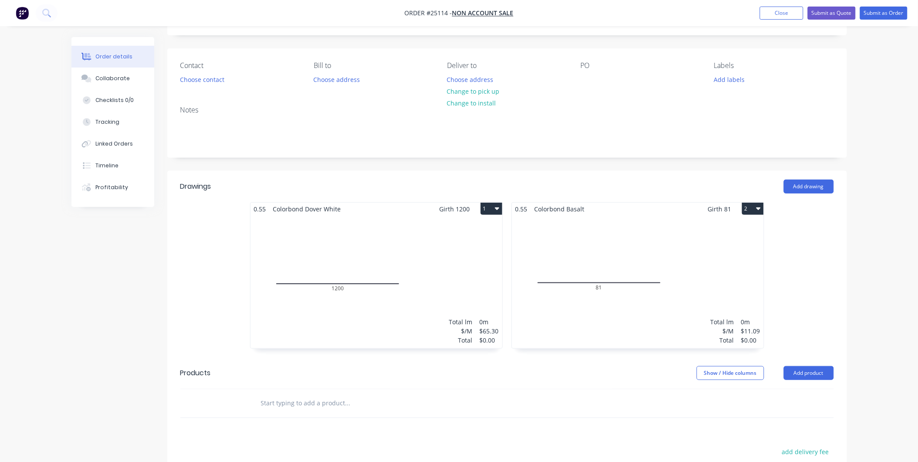
scroll to position [97, 0]
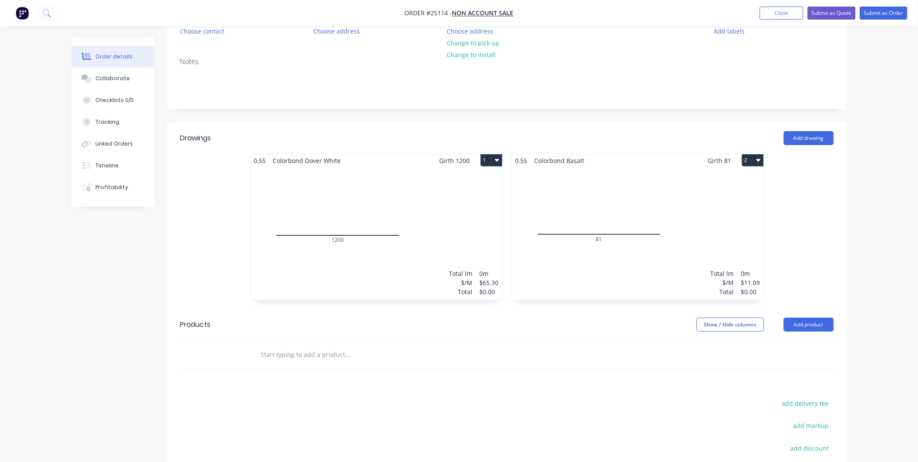
click at [635, 251] on div "Total lm $/M Total 0m $11.09 $0.00" at bounding box center [638, 233] width 252 height 133
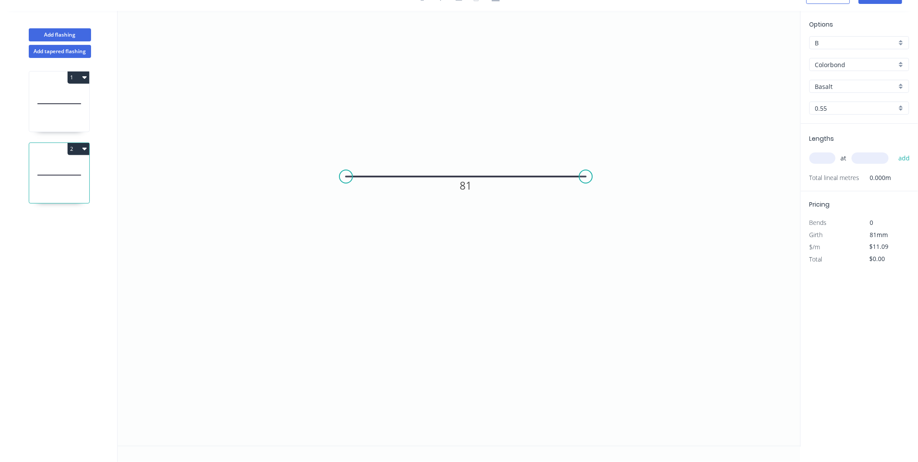
scroll to position [16, 0]
click at [850, 85] on input "Basalt" at bounding box center [855, 86] width 81 height 9
click at [850, 176] on div "Dover White" at bounding box center [859, 179] width 99 height 15
type input "Dover White"
click at [635, 126] on icon "0 81" at bounding box center [459, 228] width 683 height 435
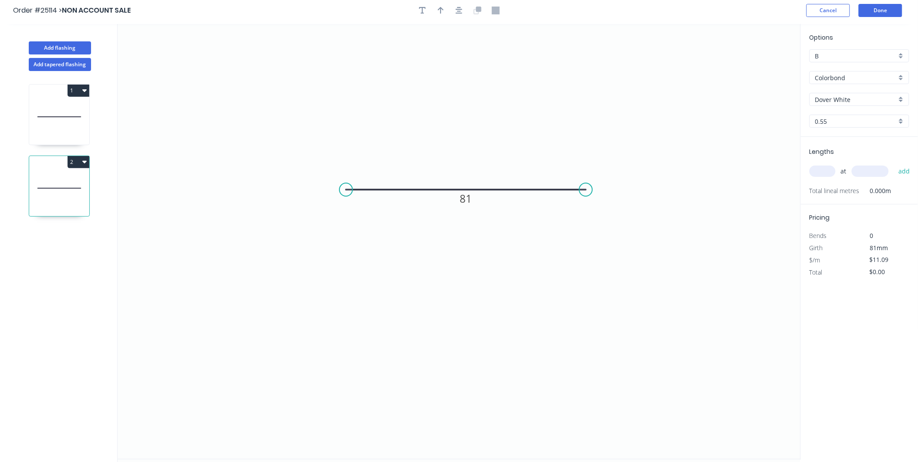
scroll to position [0, 0]
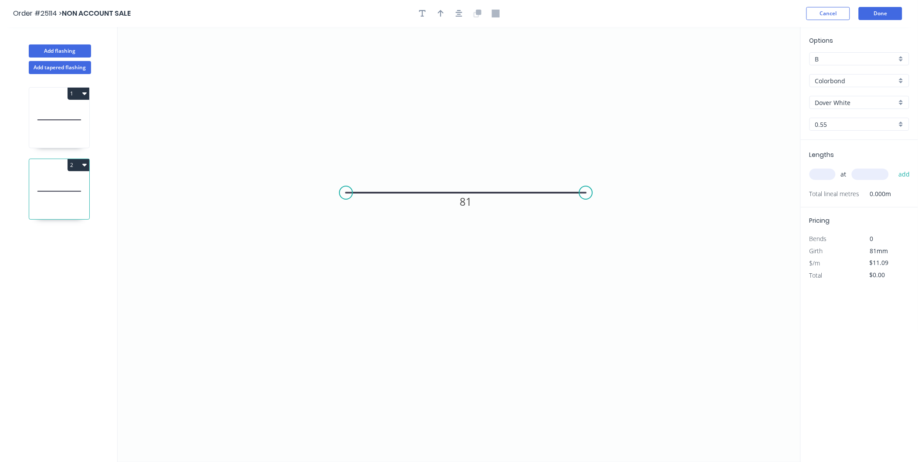
click at [823, 175] on input "text" at bounding box center [823, 174] width 26 height 11
type input "1"
type input "4"
click at [874, 175] on input "text" at bounding box center [870, 174] width 37 height 11
type input "1800"
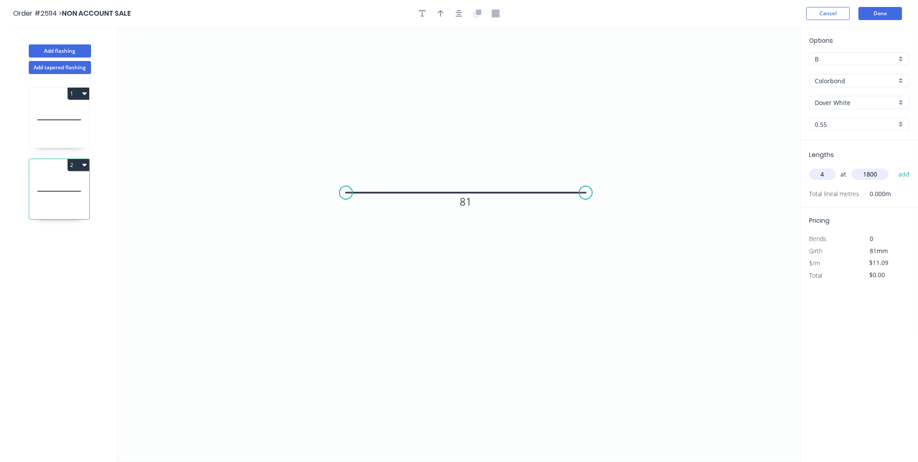
click at [894, 167] on button "add" at bounding box center [904, 174] width 20 height 15
type input "$79.85"
click at [878, 14] on button "Done" at bounding box center [881, 13] width 44 height 13
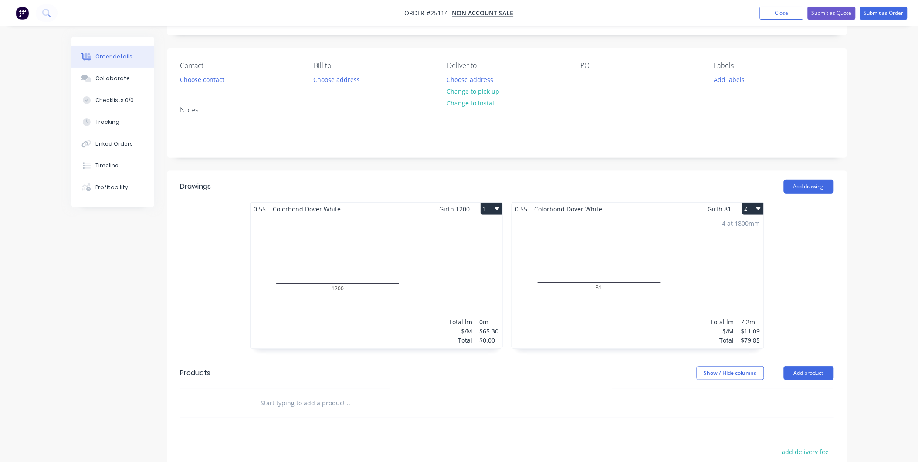
click at [462, 275] on div "Total lm $/M Total 0m $65.30 $0.00" at bounding box center [377, 281] width 252 height 133
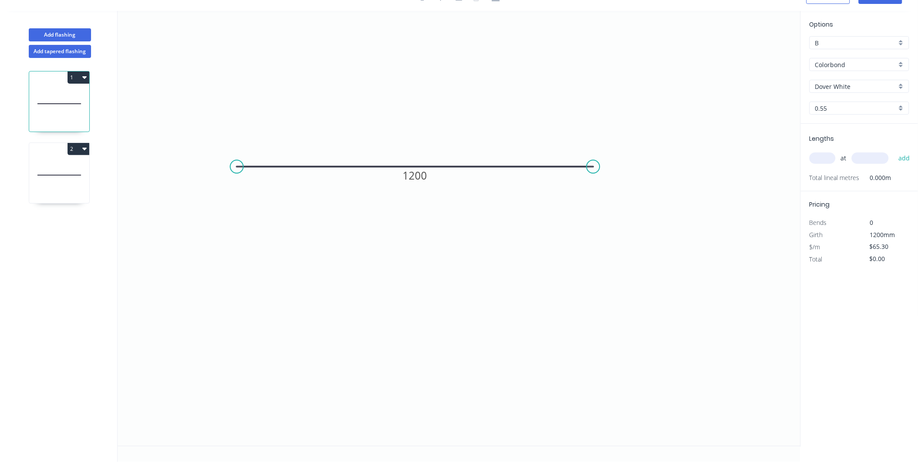
click at [824, 156] on input "text" at bounding box center [823, 158] width 26 height 11
type input "1"
click at [865, 158] on input "text" at bounding box center [870, 158] width 37 height 11
type input "2400"
click at [894, 151] on button "add" at bounding box center [904, 158] width 20 height 15
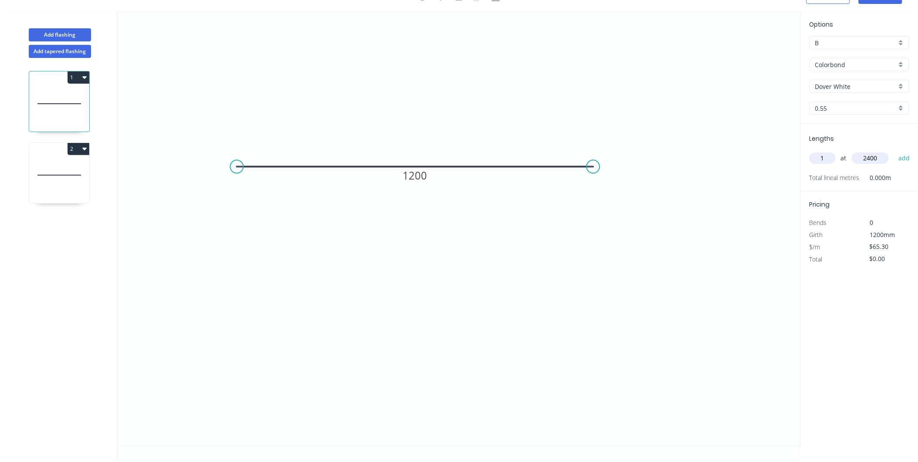
type input "$156.72"
click at [745, 185] on icon "0 1200" at bounding box center [459, 228] width 683 height 435
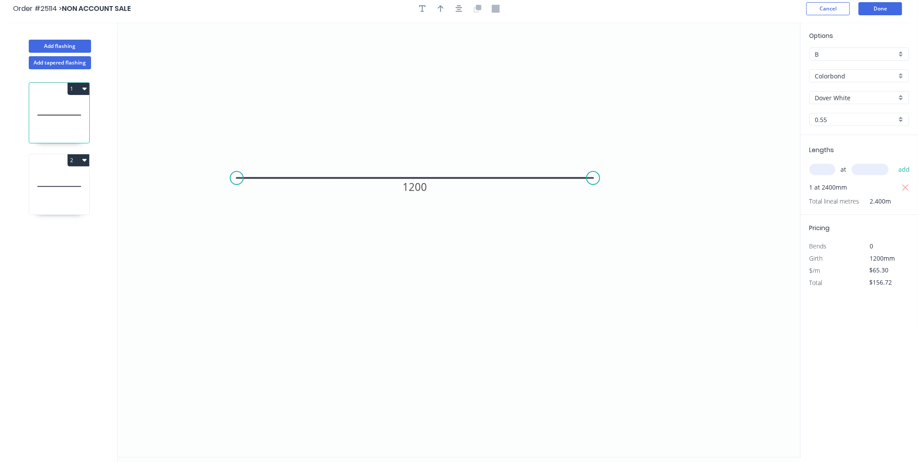
scroll to position [0, 0]
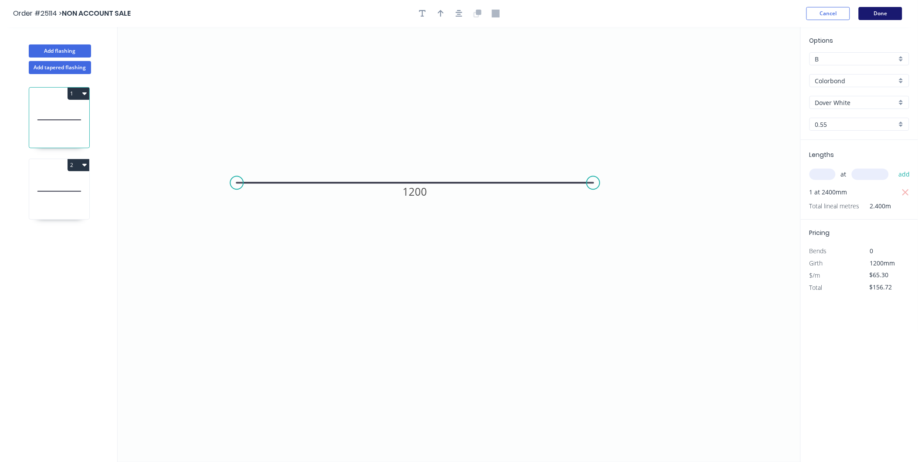
click at [882, 13] on button "Done" at bounding box center [881, 13] width 44 height 13
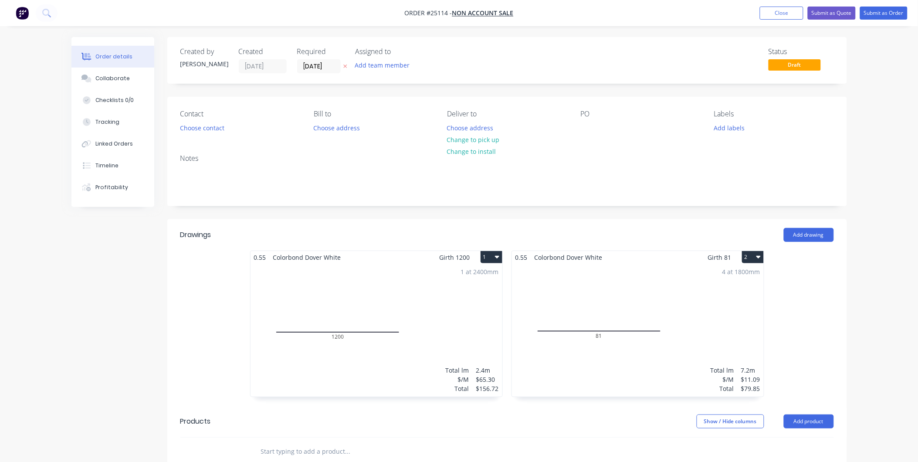
click at [683, 305] on div "4 at 1800mm Total lm $/M Total 7.2m $11.09 $79.85" at bounding box center [638, 330] width 252 height 133
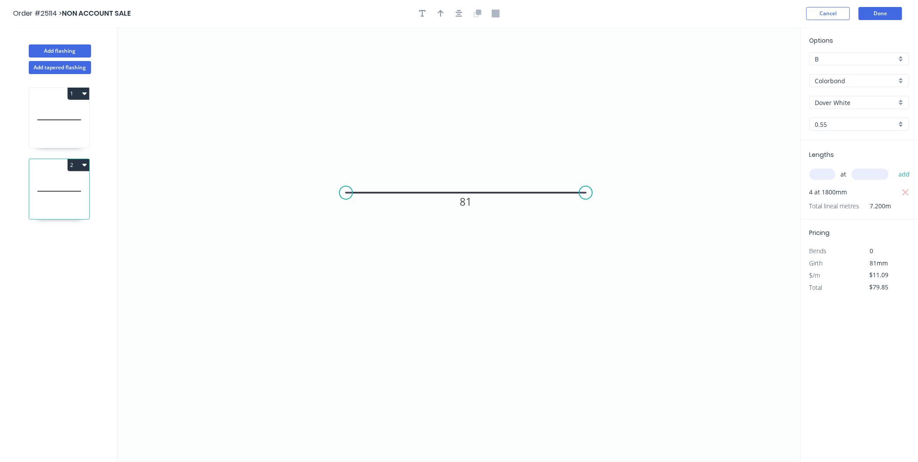
click at [870, 58] on input "B" at bounding box center [855, 58] width 81 height 9
click at [827, 150] on div "F" at bounding box center [859, 151] width 99 height 15
type input "F"
type input "$5.67"
type input "$40.82"
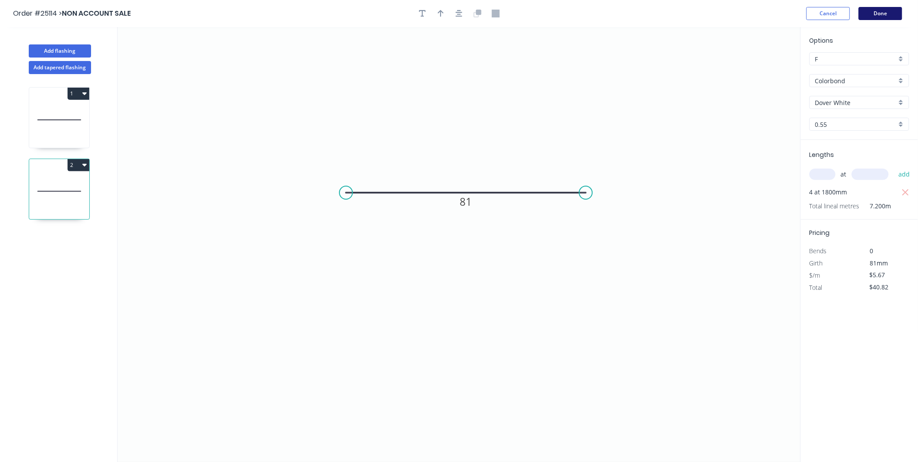
click at [888, 10] on button "Done" at bounding box center [881, 13] width 44 height 13
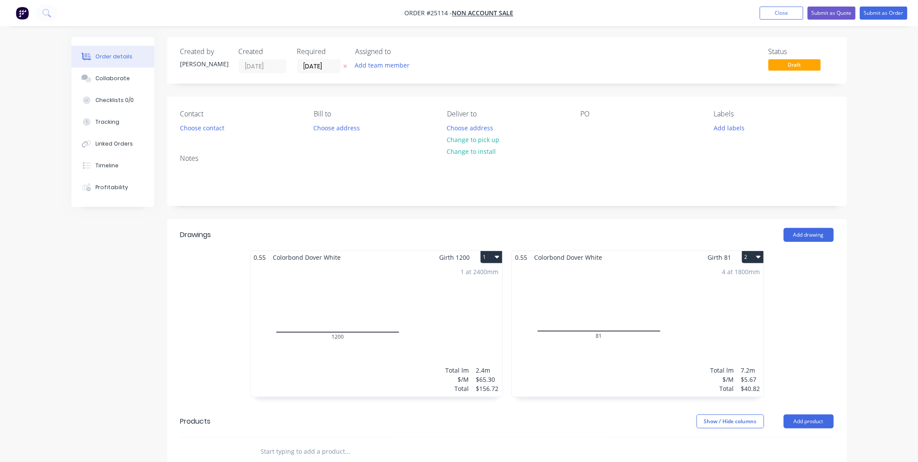
click at [451, 282] on div "1 at 2400mm Total lm $/M Total 2.4m $65.30 $156.72" at bounding box center [377, 330] width 252 height 133
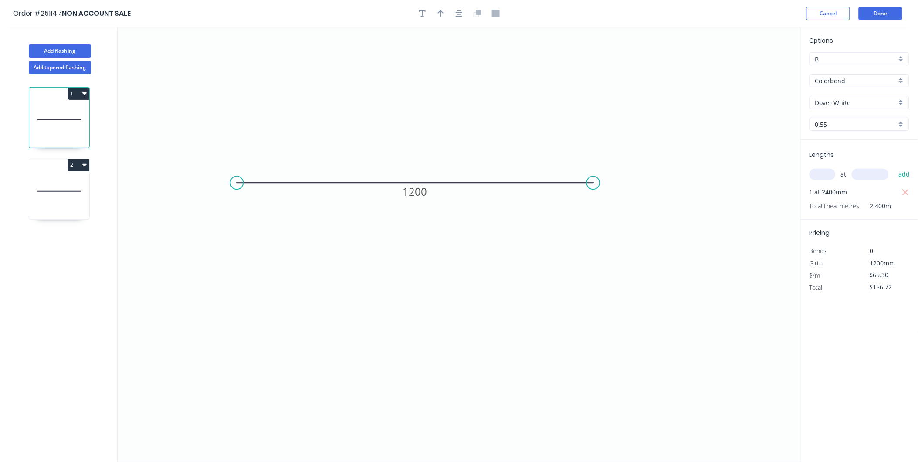
click at [843, 60] on input "B" at bounding box center [855, 58] width 81 height 9
click at [838, 148] on div "F" at bounding box center [859, 151] width 99 height 15
type input "F"
type input "$33.40"
type input "$80.16"
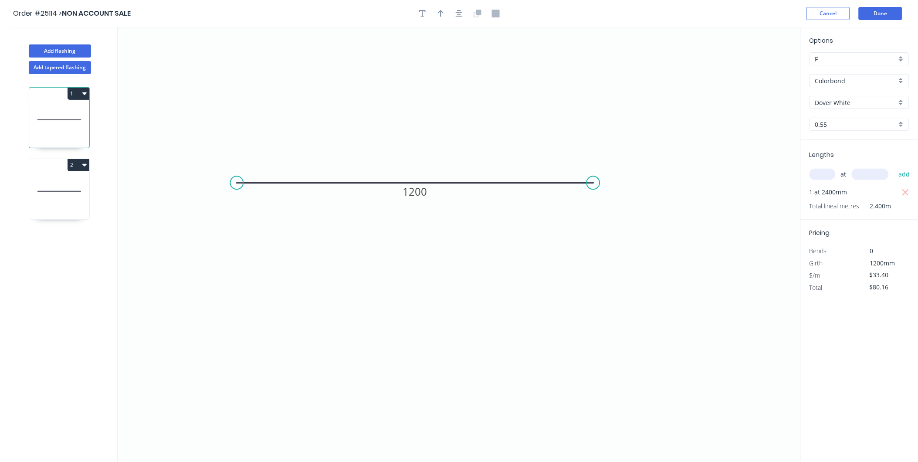
click at [699, 127] on icon "0 1200" at bounding box center [459, 244] width 683 height 435
click at [887, 16] on button "Done" at bounding box center [881, 13] width 44 height 13
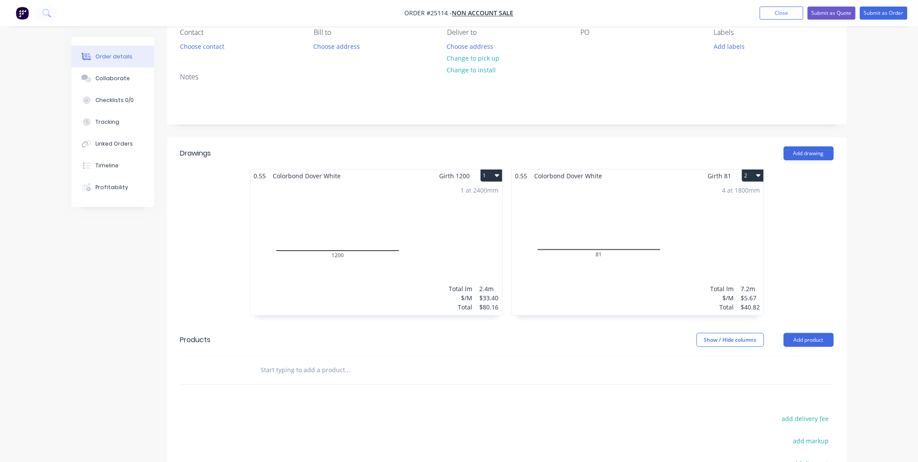
scroll to position [227, 0]
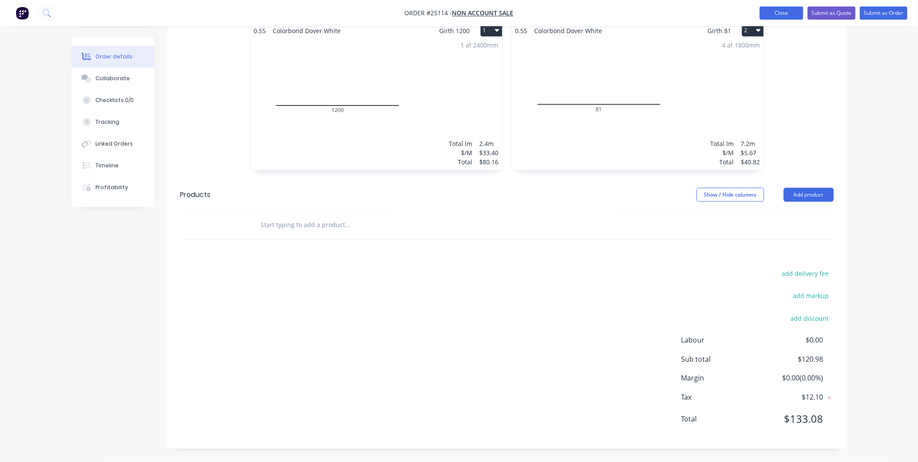
click at [767, 7] on button "Close" at bounding box center [782, 13] width 44 height 13
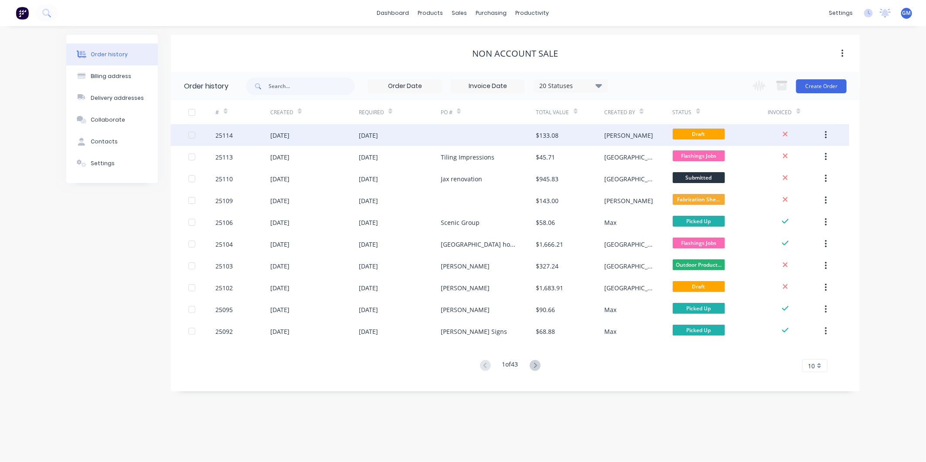
click at [455, 135] on div at bounding box center [488, 135] width 95 height 22
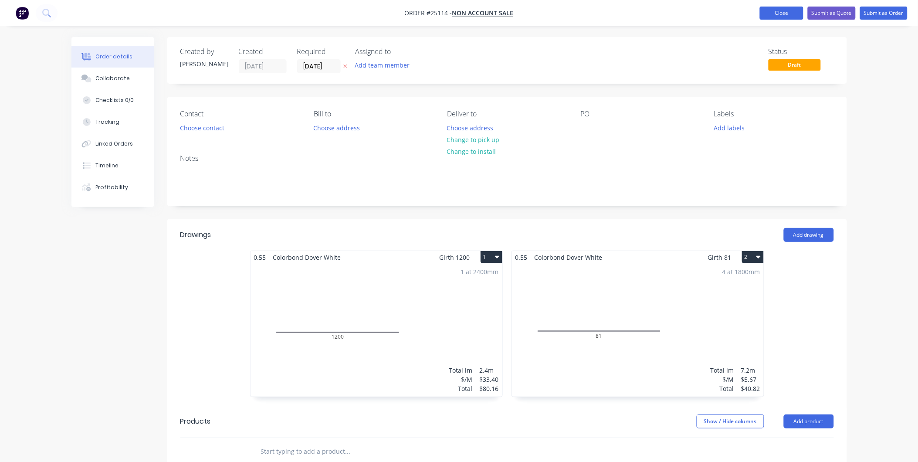
click at [791, 15] on button "Close" at bounding box center [782, 13] width 44 height 13
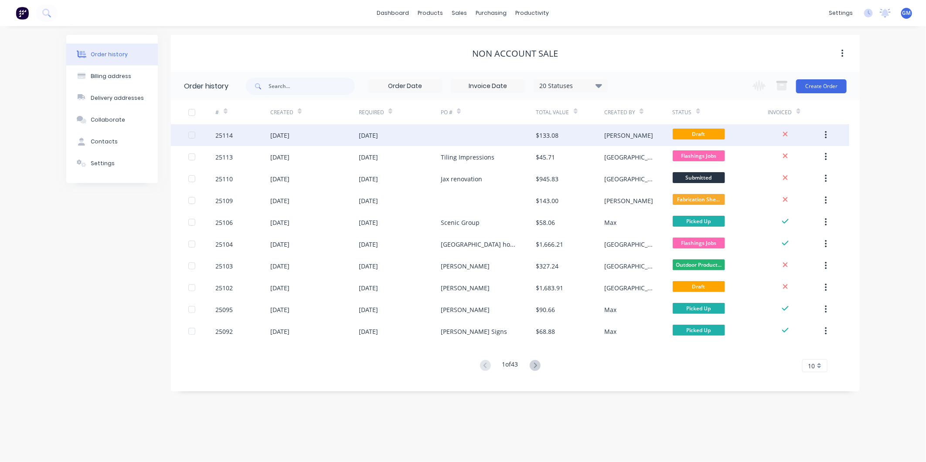
click at [826, 134] on icon "button" at bounding box center [825, 135] width 2 height 10
drag, startPoint x: 826, startPoint y: 134, endPoint x: 518, endPoint y: 136, distance: 308.5
click at [518, 136] on div at bounding box center [488, 135] width 95 height 22
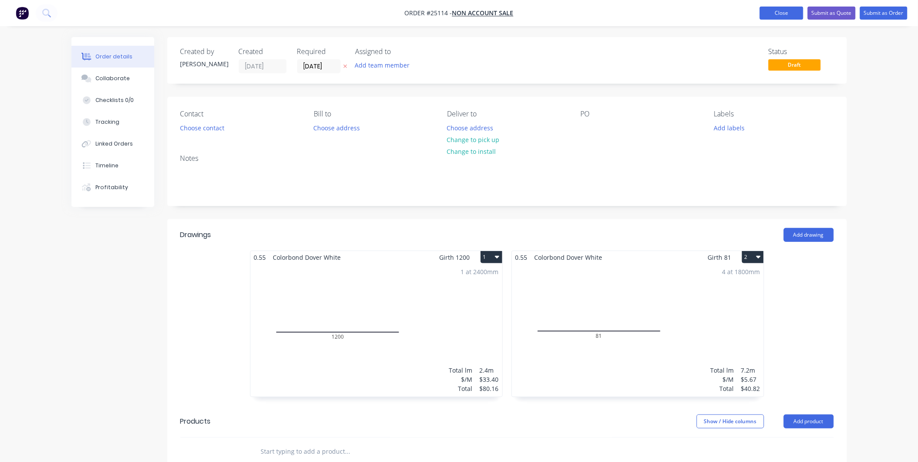
click at [773, 12] on button "Close" at bounding box center [782, 13] width 44 height 13
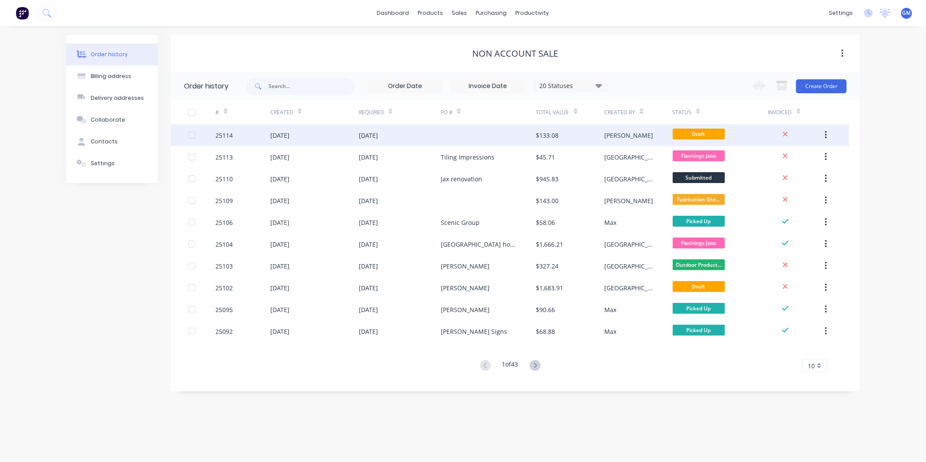
click at [423, 134] on div "02 Oct 2025" at bounding box center [400, 135] width 82 height 22
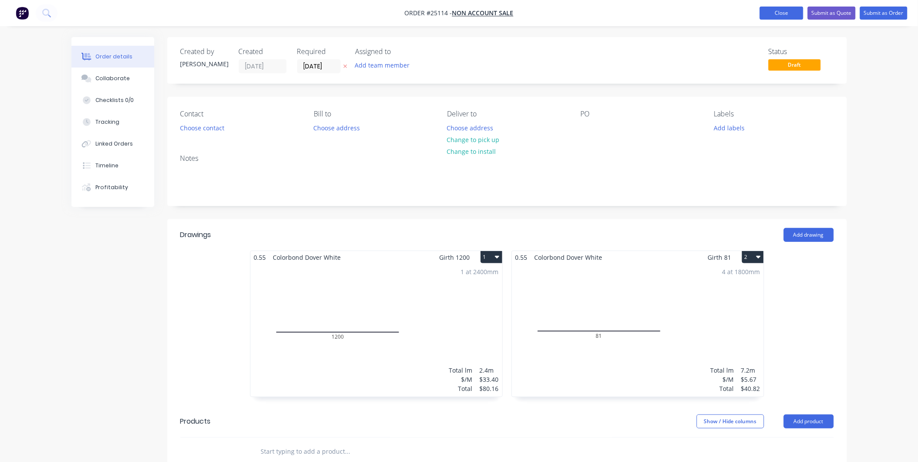
click at [777, 14] on button "Close" at bounding box center [782, 13] width 44 height 13
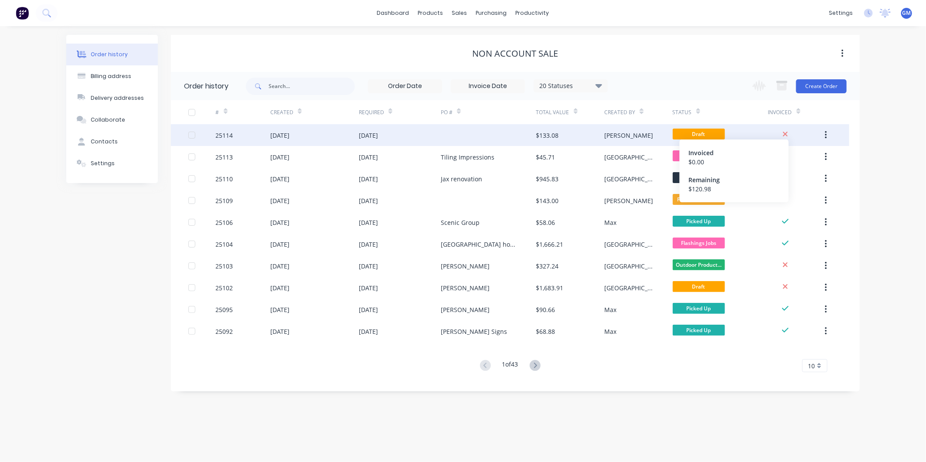
click at [786, 133] on icon at bounding box center [785, 134] width 5 height 5
drag, startPoint x: 591, startPoint y: 135, endPoint x: 531, endPoint y: 137, distance: 60.6
click at [531, 137] on div at bounding box center [488, 135] width 95 height 22
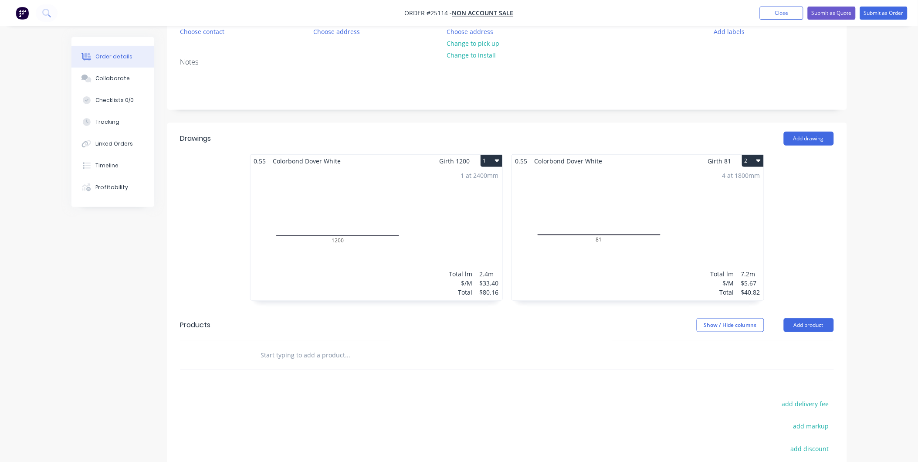
scroll to position [97, 0]
click at [654, 254] on div "4 at 1800mm Total lm $/M Total 7.2m $5.67 $40.82" at bounding box center [638, 233] width 252 height 133
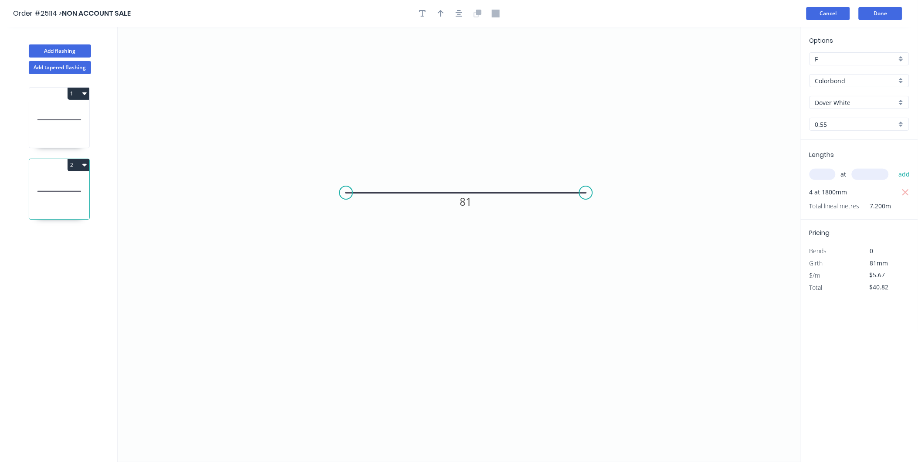
click at [824, 9] on button "Cancel" at bounding box center [829, 13] width 44 height 13
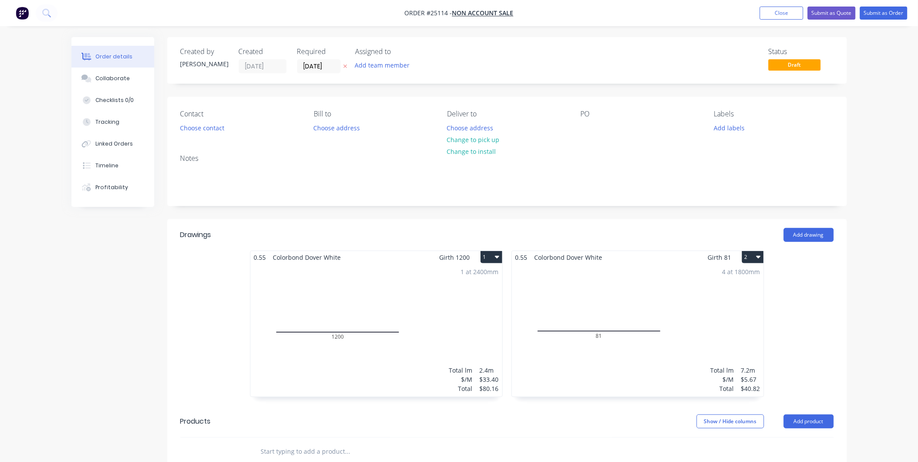
click at [755, 258] on button "2" at bounding box center [753, 257] width 22 height 12
click at [703, 316] on div "Delete" at bounding box center [722, 313] width 67 height 13
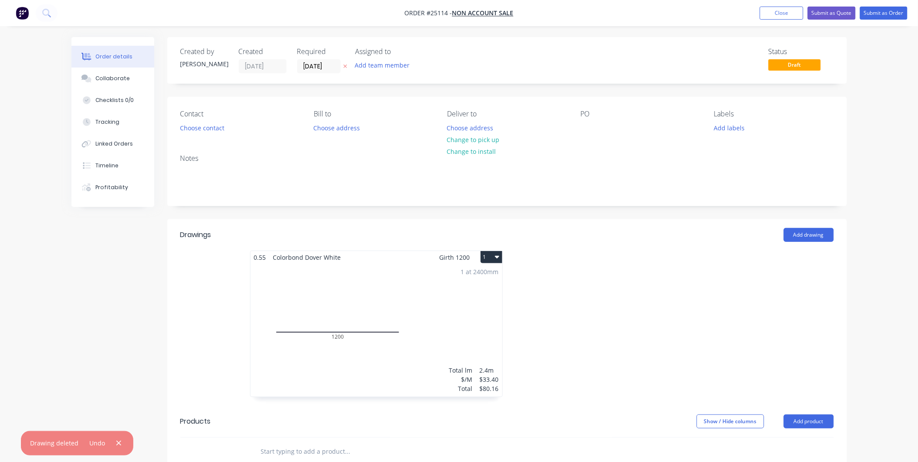
click at [484, 258] on button "1" at bounding box center [492, 257] width 22 height 12
click at [468, 311] on div "Delete" at bounding box center [460, 313] width 67 height 13
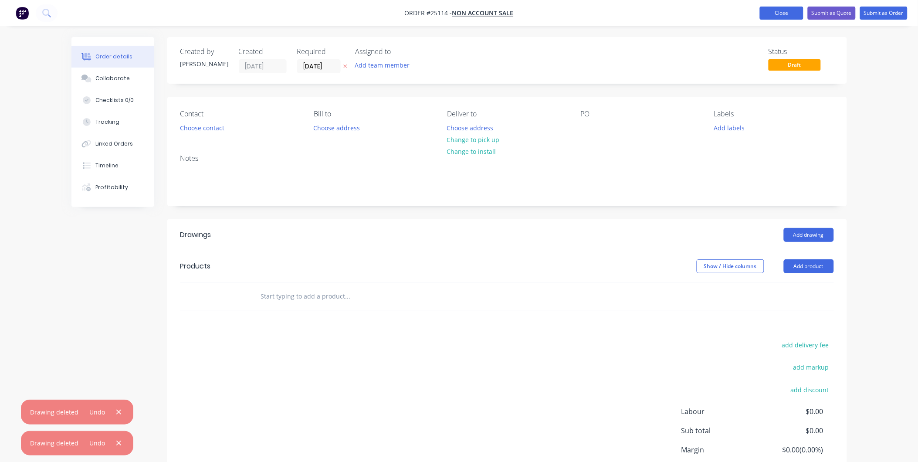
click at [785, 12] on button "Close" at bounding box center [782, 13] width 44 height 13
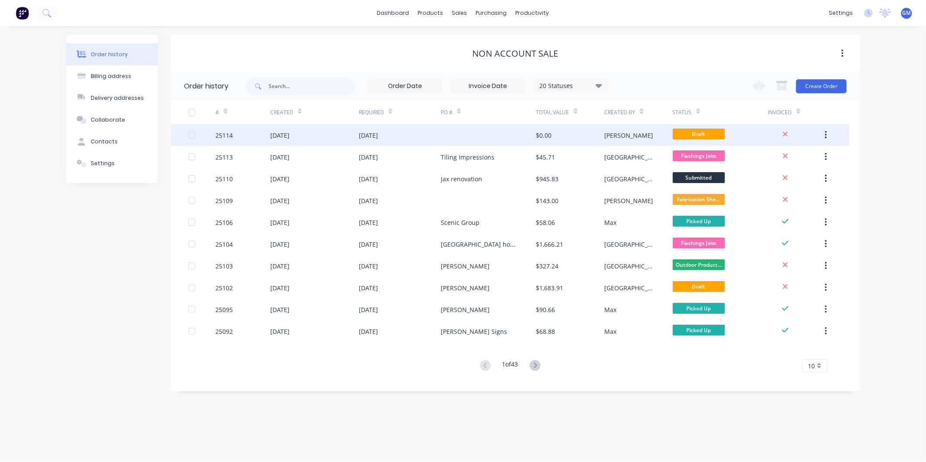
click at [824, 136] on button "button" at bounding box center [825, 135] width 20 height 16
drag, startPoint x: 523, startPoint y: 136, endPoint x: 509, endPoint y: 135, distance: 14.8
click at [509, 135] on div at bounding box center [488, 135] width 95 height 22
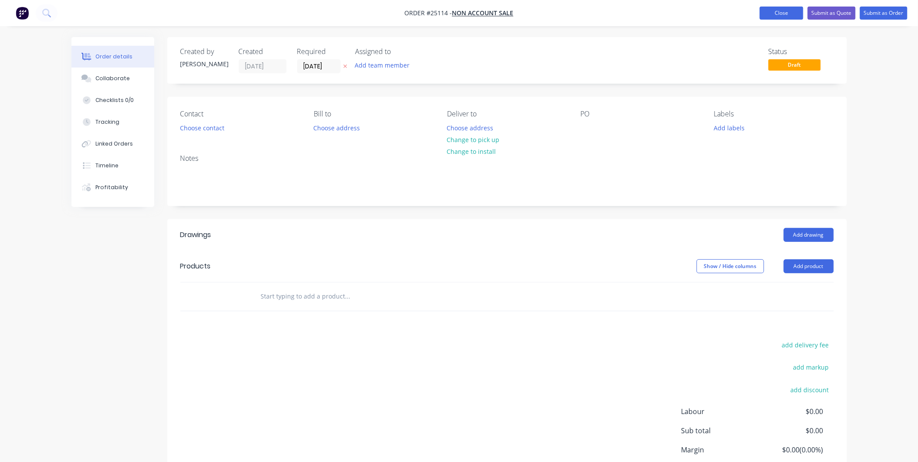
click at [787, 10] on button "Close" at bounding box center [782, 13] width 44 height 13
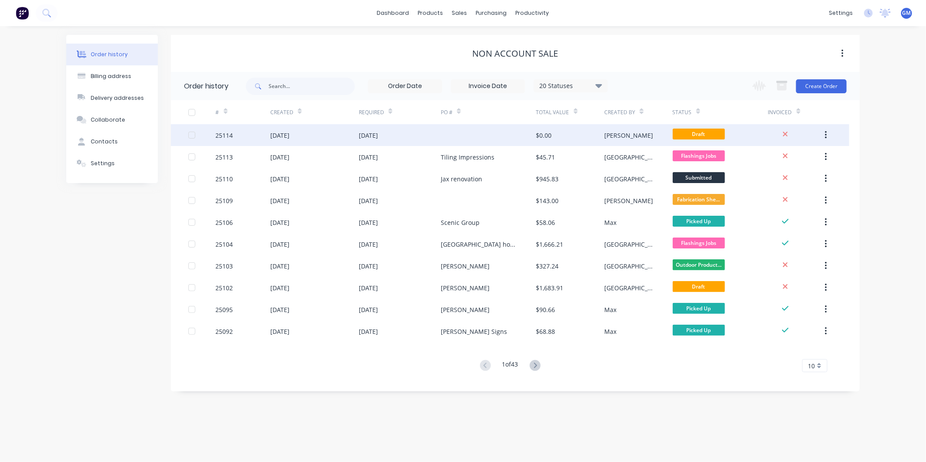
click at [826, 133] on icon "button" at bounding box center [825, 135] width 2 height 10
click at [794, 154] on div "Archive" at bounding box center [794, 158] width 67 height 13
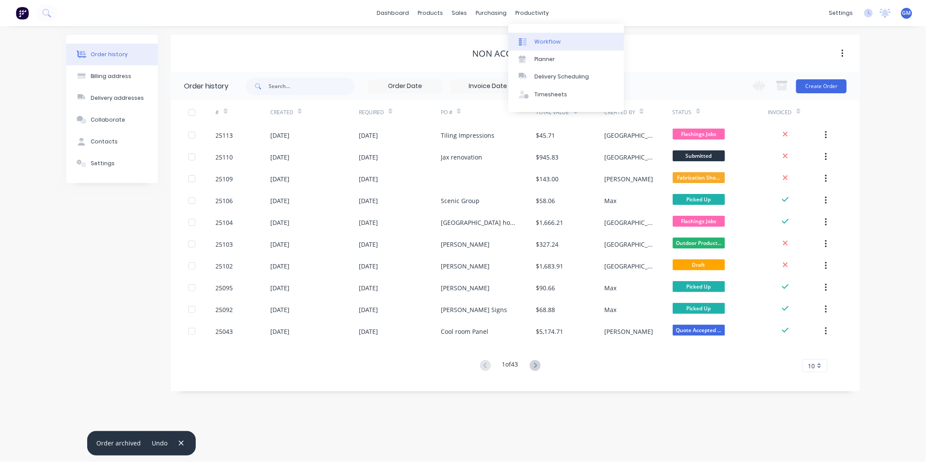
click at [553, 38] on div "Workflow" at bounding box center [547, 42] width 26 height 8
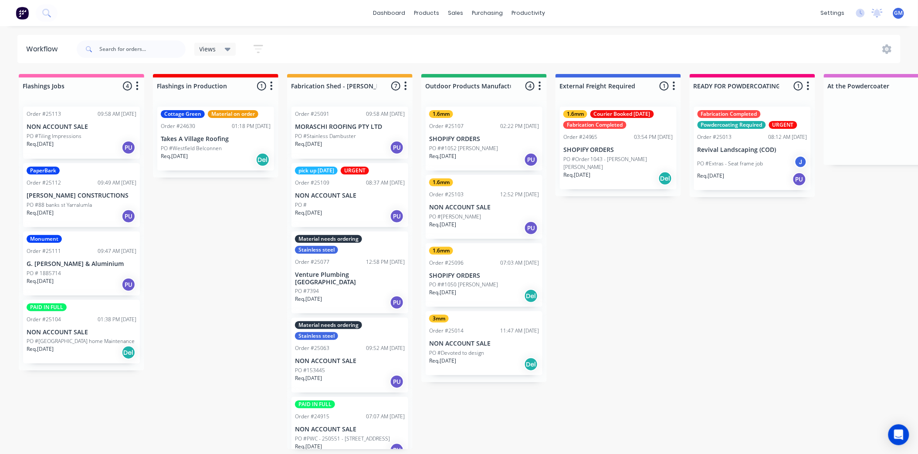
click at [344, 144] on div "Req. [DATE] PU" at bounding box center [350, 147] width 110 height 15
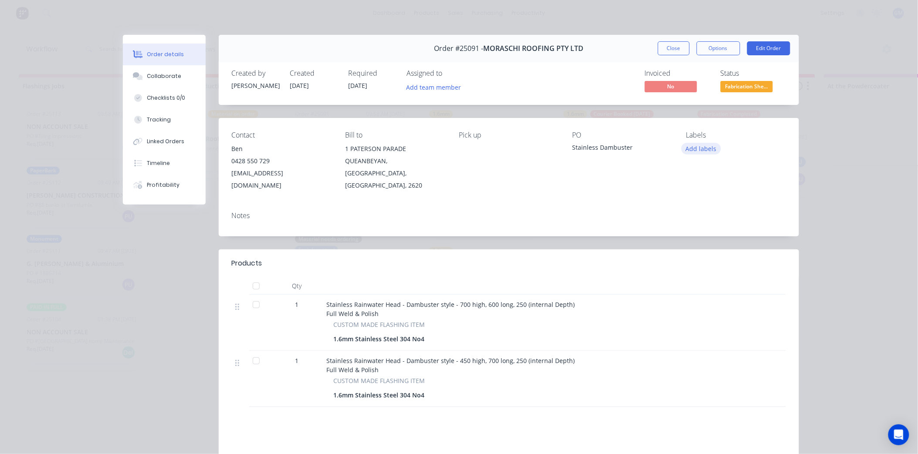
click at [704, 149] on button "Add labels" at bounding box center [701, 149] width 40 height 12
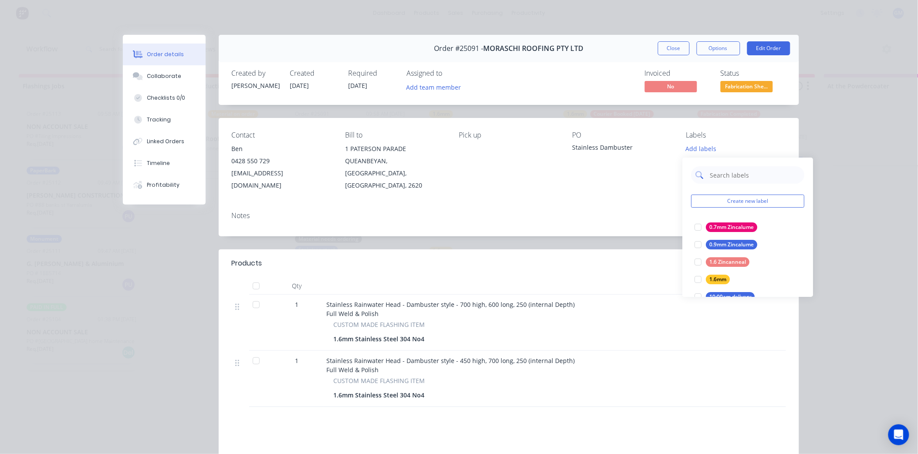
click at [726, 174] on input "text" at bounding box center [754, 174] width 91 height 17
click at [718, 174] on input "text" at bounding box center [754, 174] width 91 height 17
type input "stai"
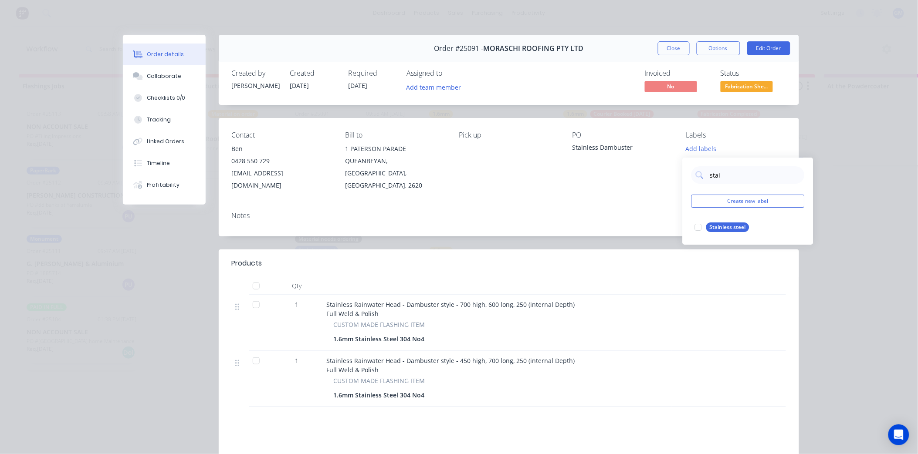
click at [698, 233] on div at bounding box center [698, 227] width 17 height 17
click at [574, 164] on div "PO Stainless Dambuster" at bounding box center [623, 161] width 100 height 61
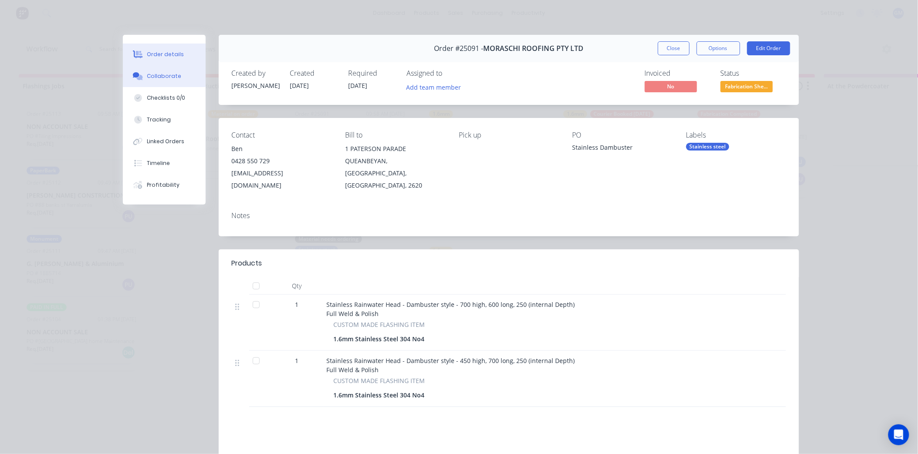
click at [149, 80] on button "Collaborate" at bounding box center [164, 76] width 83 height 22
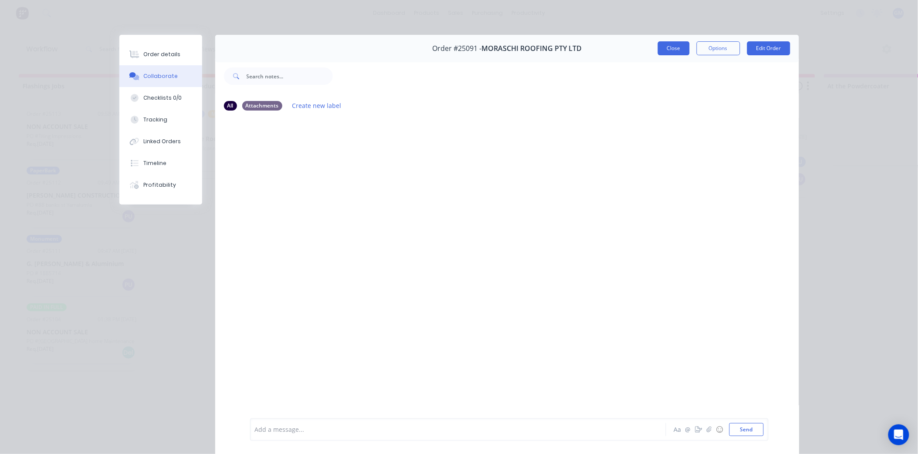
click at [681, 49] on button "Close" at bounding box center [674, 48] width 32 height 14
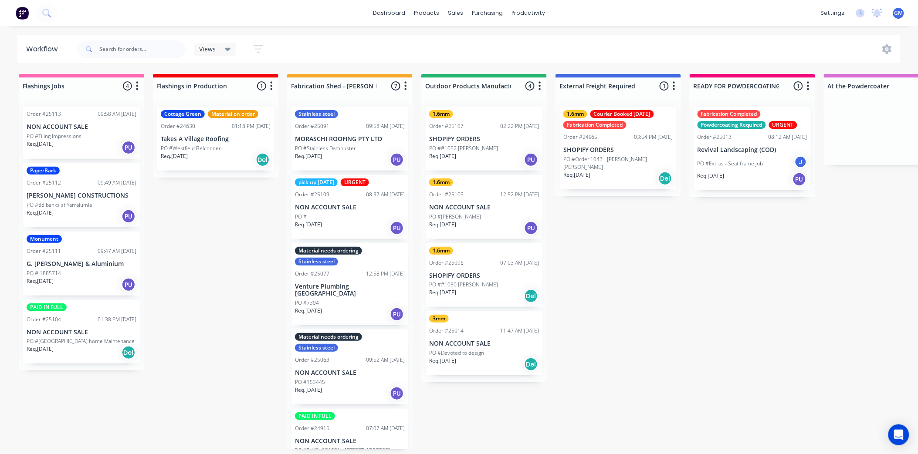
click at [359, 138] on p "MORASCHI ROOFING PTY LTD" at bounding box center [350, 139] width 110 height 7
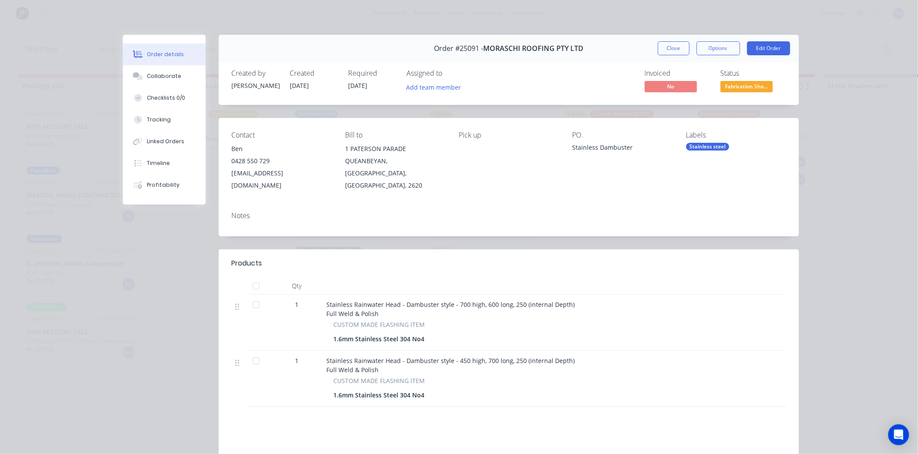
click at [711, 145] on div "Stainless steel" at bounding box center [707, 147] width 43 height 8
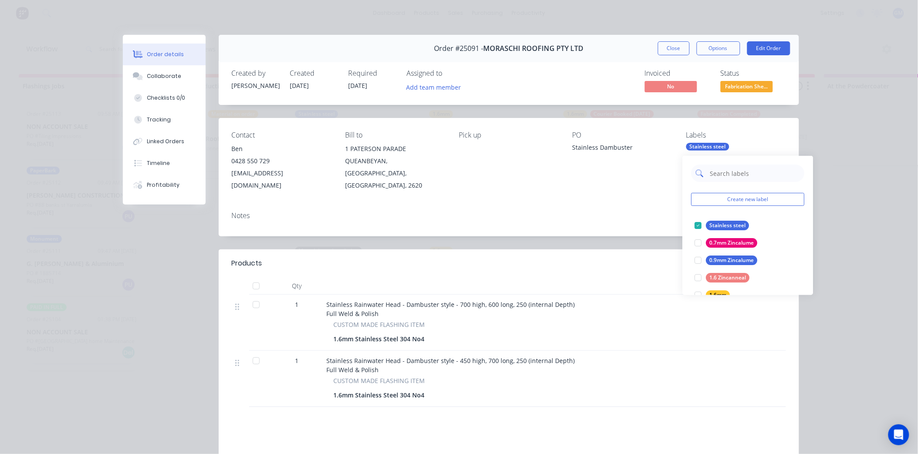
click at [750, 173] on input "text" at bounding box center [754, 173] width 91 height 17
click at [725, 173] on input "text" at bounding box center [754, 173] width 91 height 17
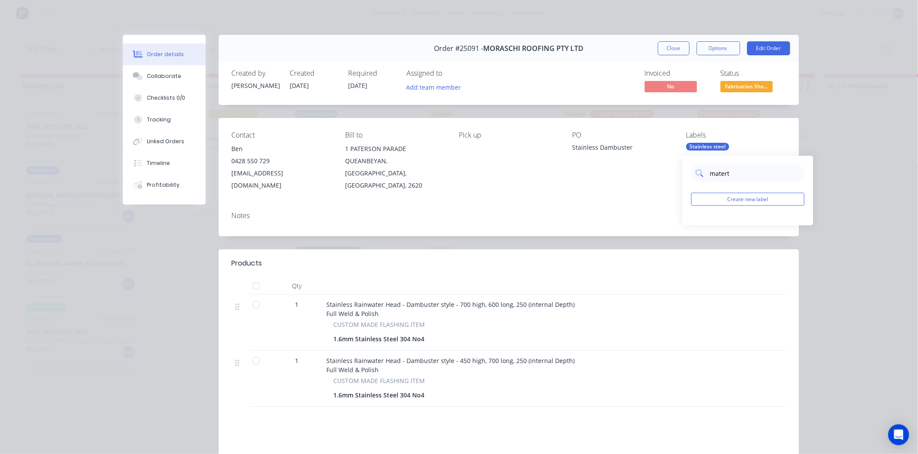
type input "mater"
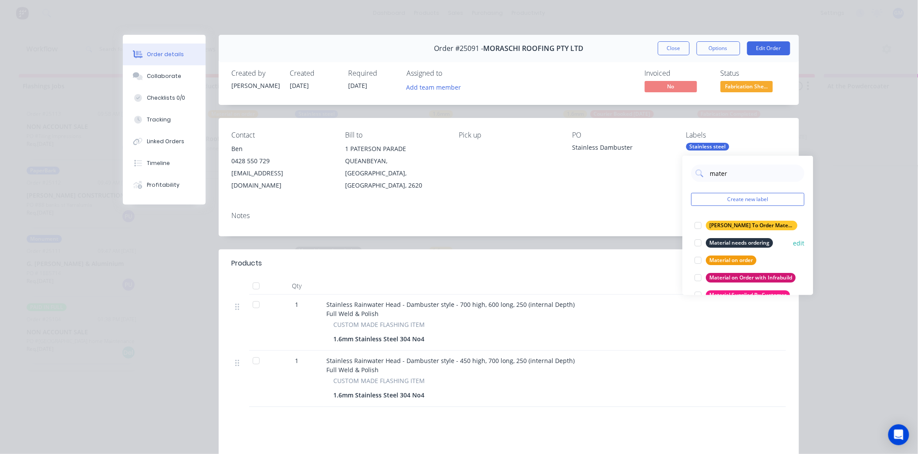
click at [696, 241] on div at bounding box center [698, 242] width 17 height 17
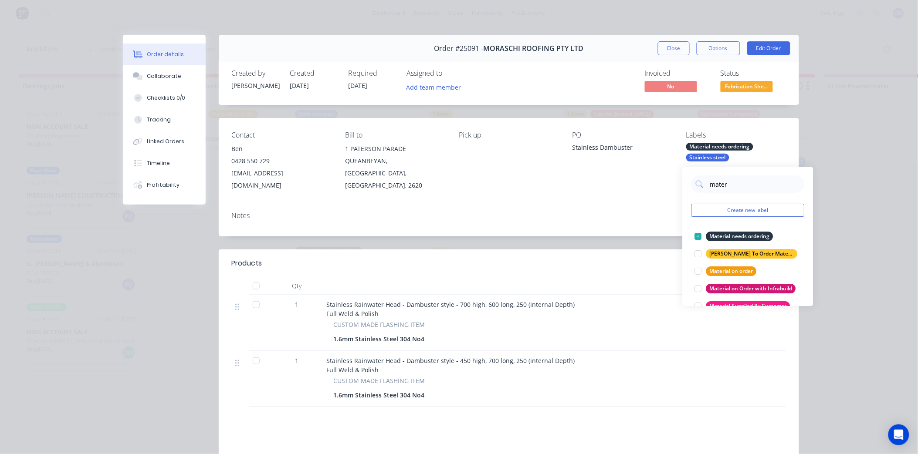
drag, startPoint x: 569, startPoint y: 207, endPoint x: 615, endPoint y: 202, distance: 46.4
click at [572, 212] on div "Notes" at bounding box center [509, 216] width 554 height 8
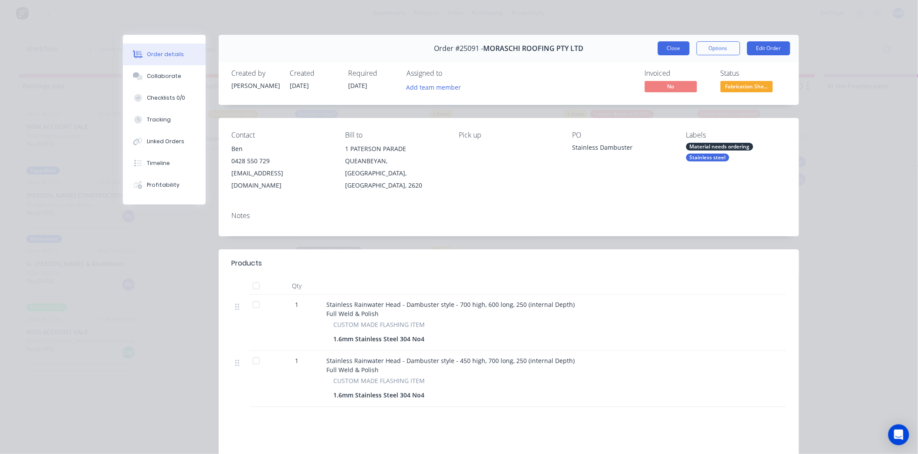
click at [683, 46] on button "Close" at bounding box center [674, 48] width 32 height 14
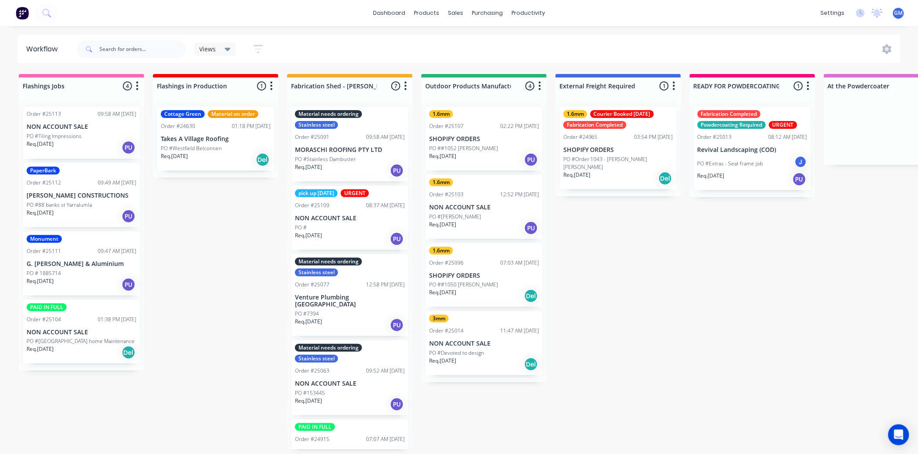
click at [345, 215] on p "NON ACCOUNT SALE" at bounding box center [350, 218] width 110 height 7
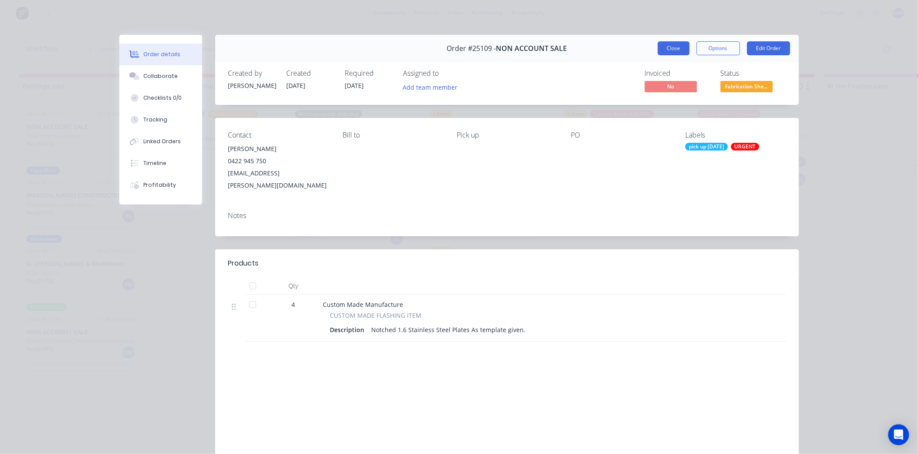
click at [666, 45] on button "Close" at bounding box center [674, 48] width 32 height 14
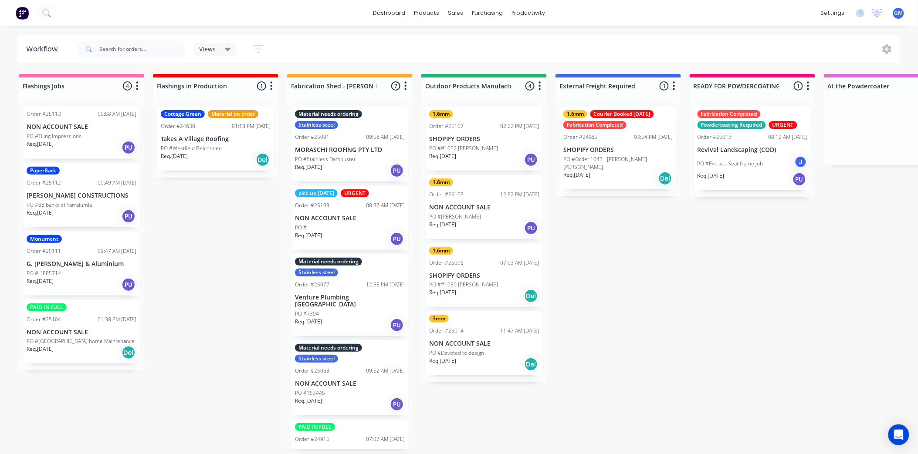
click at [350, 219] on p "NON ACCOUNT SALE" at bounding box center [350, 218] width 110 height 7
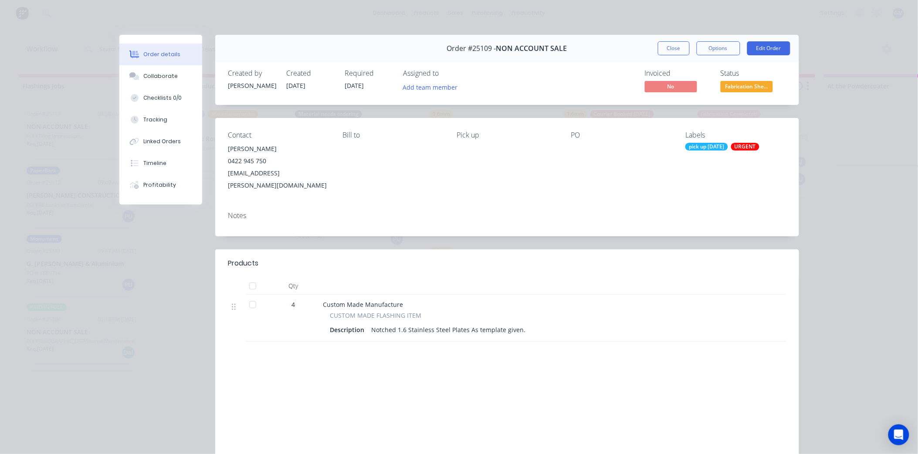
click at [742, 149] on div "URGENT" at bounding box center [745, 147] width 28 height 8
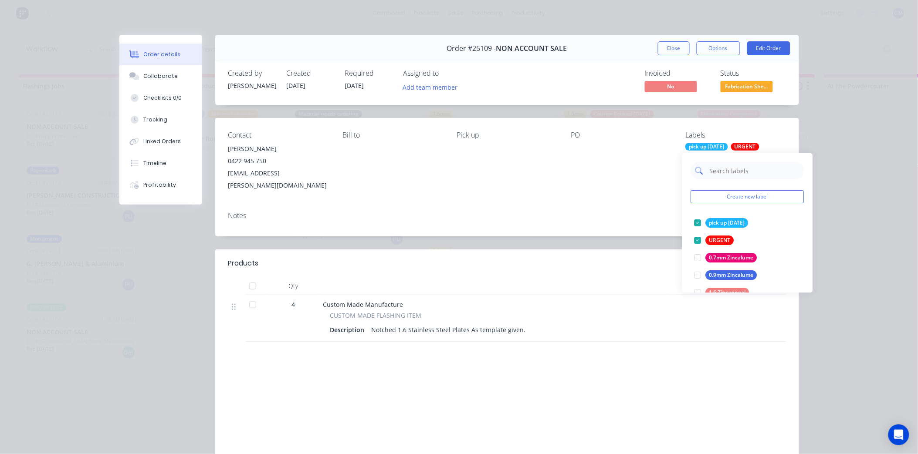
click at [733, 173] on input "text" at bounding box center [754, 170] width 91 height 17
type input "fab"
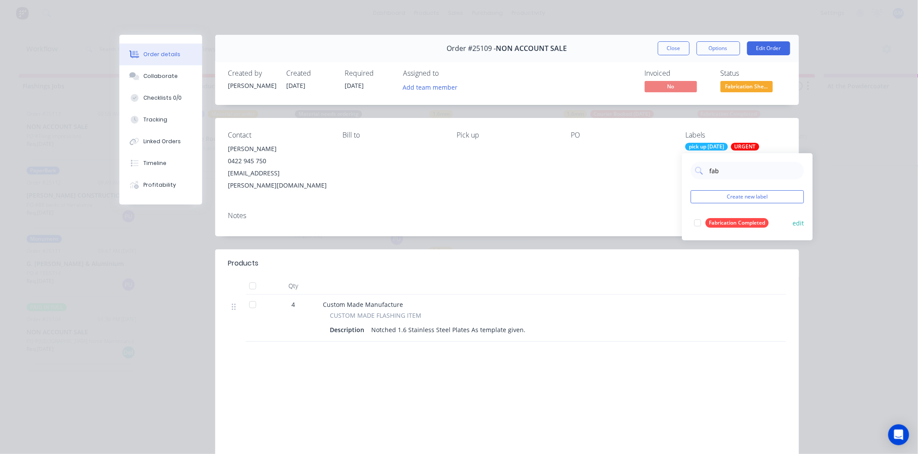
click at [698, 220] on div at bounding box center [697, 222] width 17 height 17
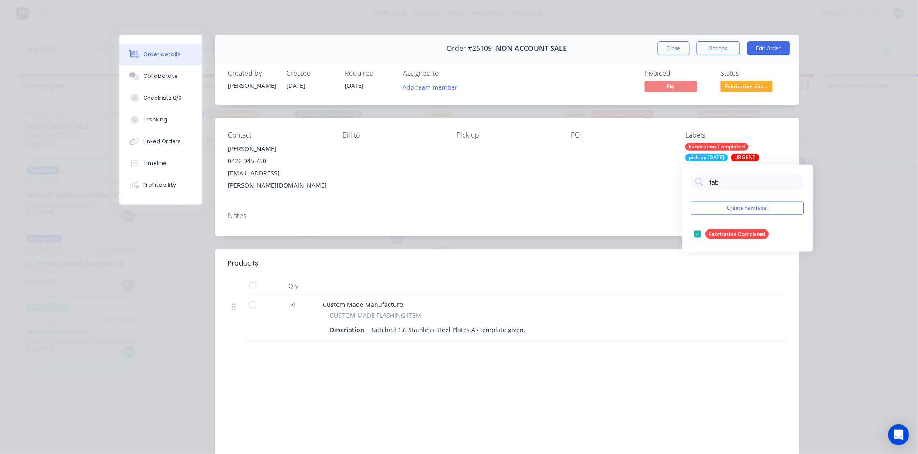
click at [250, 278] on div at bounding box center [252, 286] width 17 height 17
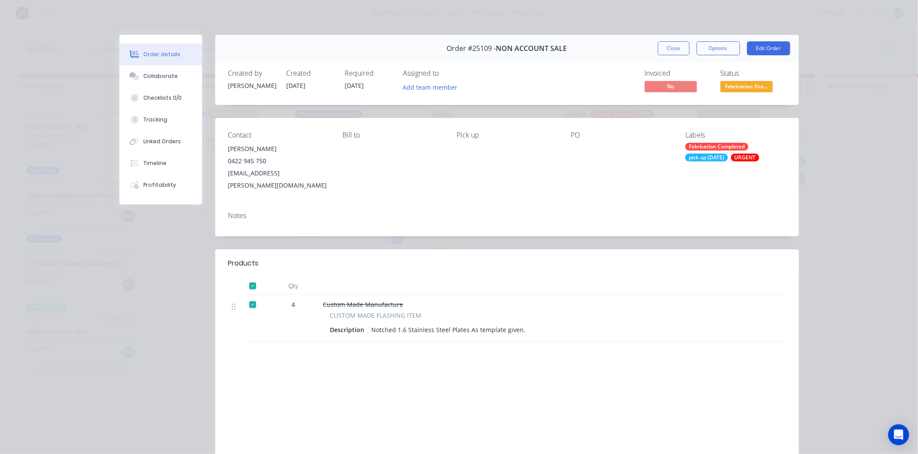
click at [498, 186] on div "Contact [PERSON_NAME] [PHONE_NUMBER] [EMAIL_ADDRESS][PERSON_NAME][DOMAIN_NAME] …" at bounding box center [507, 161] width 584 height 87
click at [675, 46] on button "Close" at bounding box center [674, 48] width 32 height 14
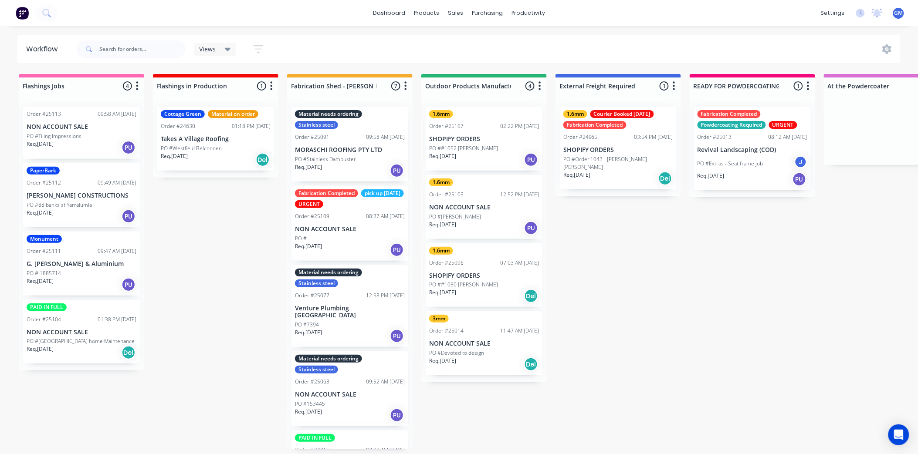
click at [366, 217] on div "08:37 AM [DATE]" at bounding box center [385, 217] width 39 height 8
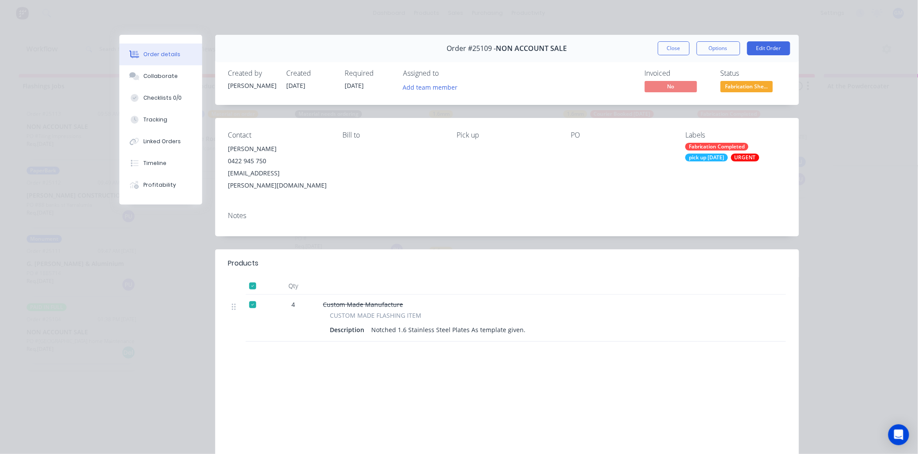
click at [713, 148] on div "Fabrication Completed" at bounding box center [716, 147] width 63 height 8
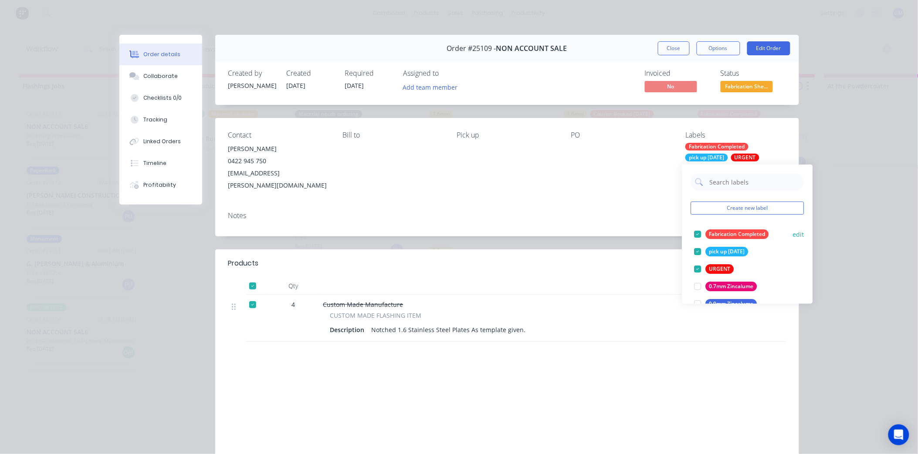
click at [700, 233] on div at bounding box center [697, 234] width 17 height 17
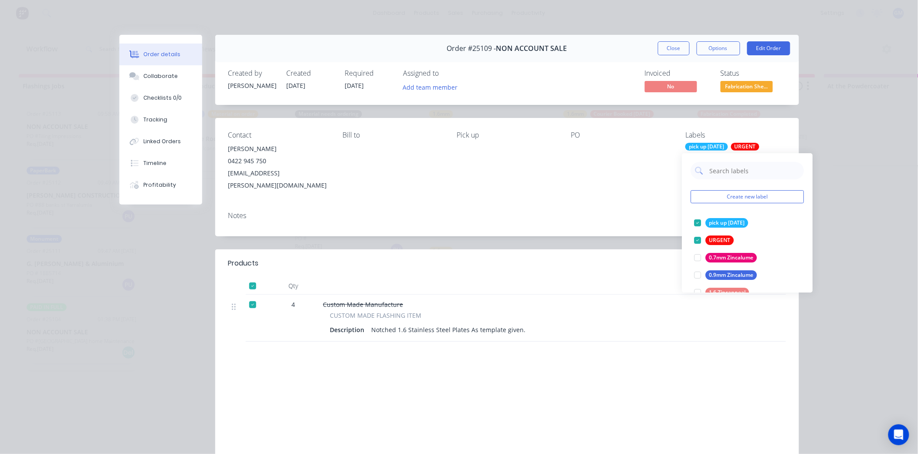
click at [587, 187] on div "Contact [PERSON_NAME] [PHONE_NUMBER] [EMAIL_ADDRESS][PERSON_NAME][DOMAIN_NAME] …" at bounding box center [507, 161] width 584 height 87
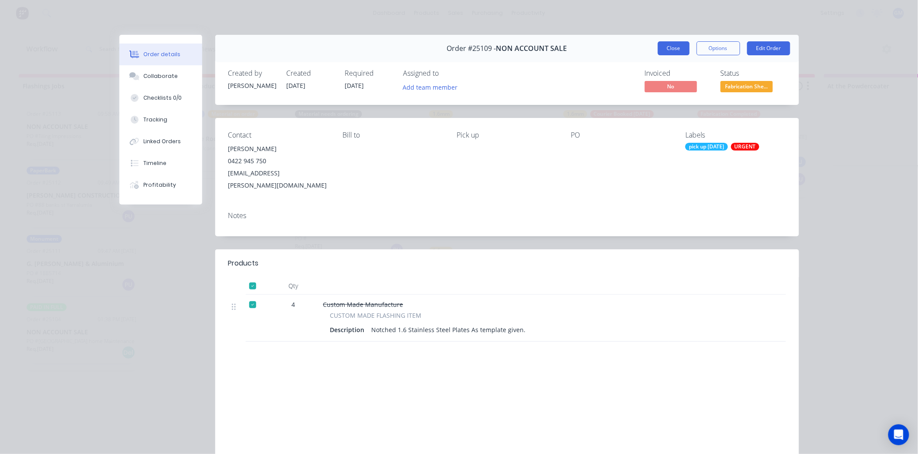
click at [681, 51] on button "Close" at bounding box center [674, 48] width 32 height 14
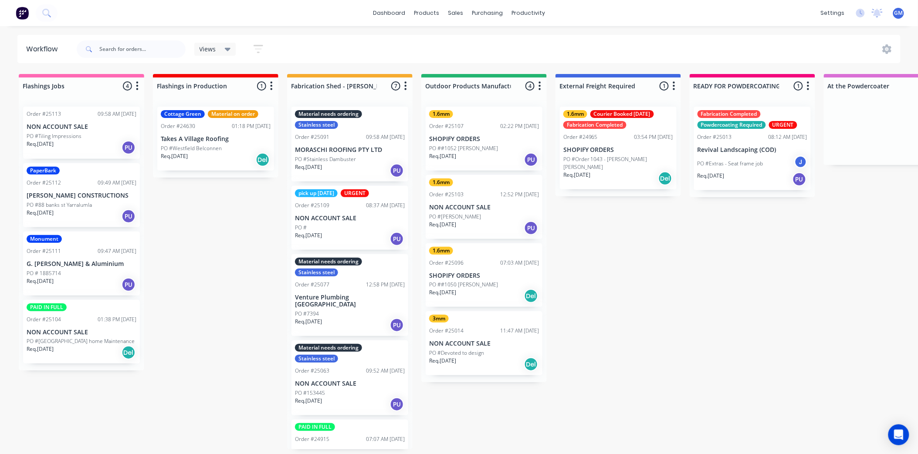
click at [355, 218] on p "NON ACCOUNT SALE" at bounding box center [350, 218] width 110 height 7
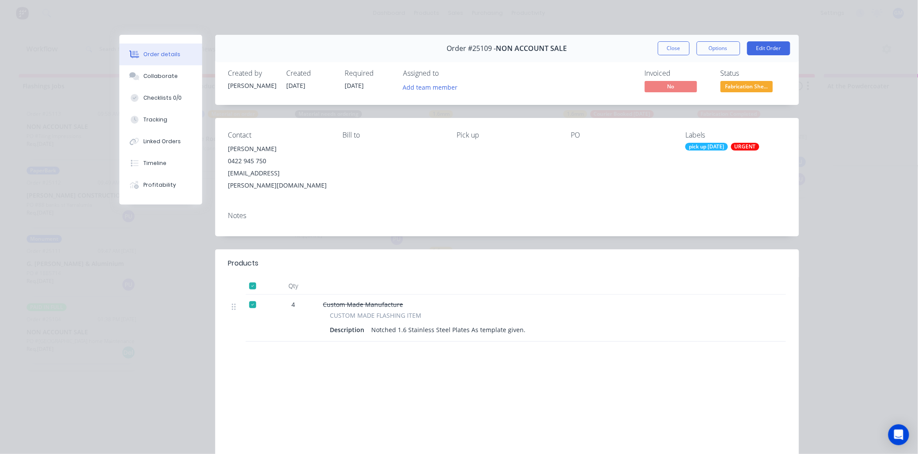
click at [247, 278] on div at bounding box center [252, 286] width 17 height 17
click at [674, 46] on button "Close" at bounding box center [674, 48] width 32 height 14
